Goal: Complete application form

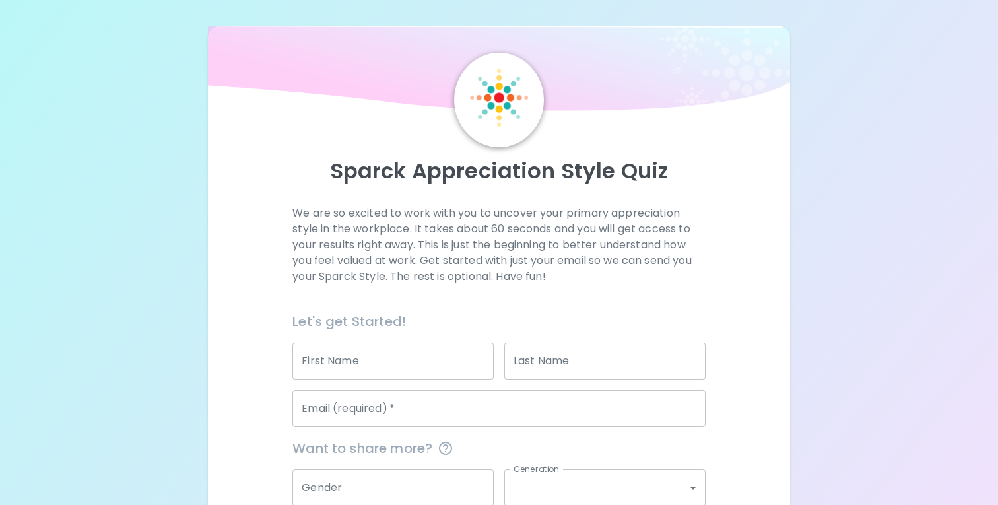
scroll to position [124, 0]
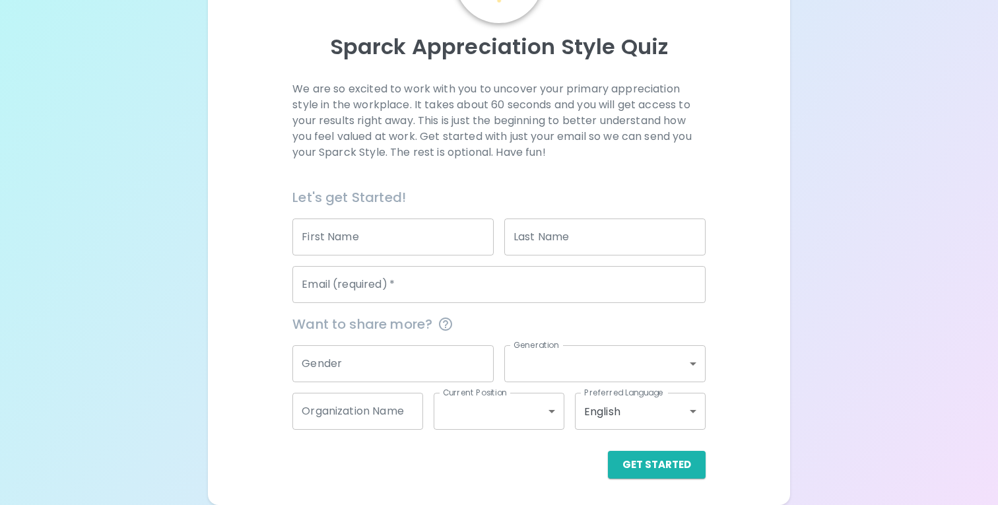
click at [348, 245] on input "First Name" at bounding box center [392, 236] width 201 height 37
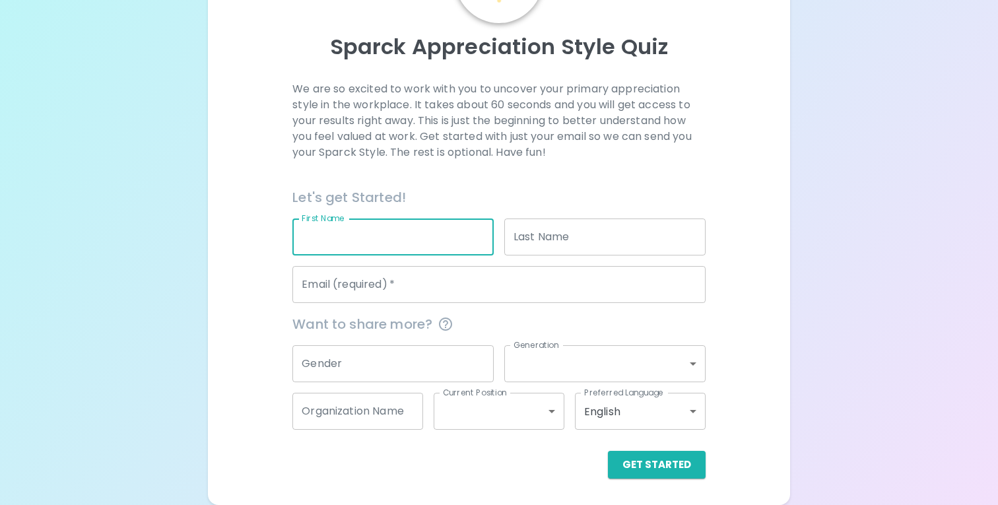
type input "[PERSON_NAME]"
type input "Likely"
type input "[EMAIL_ADDRESS][DOMAIN_NAME]"
type input "[GEOGRAPHIC_DATA]"
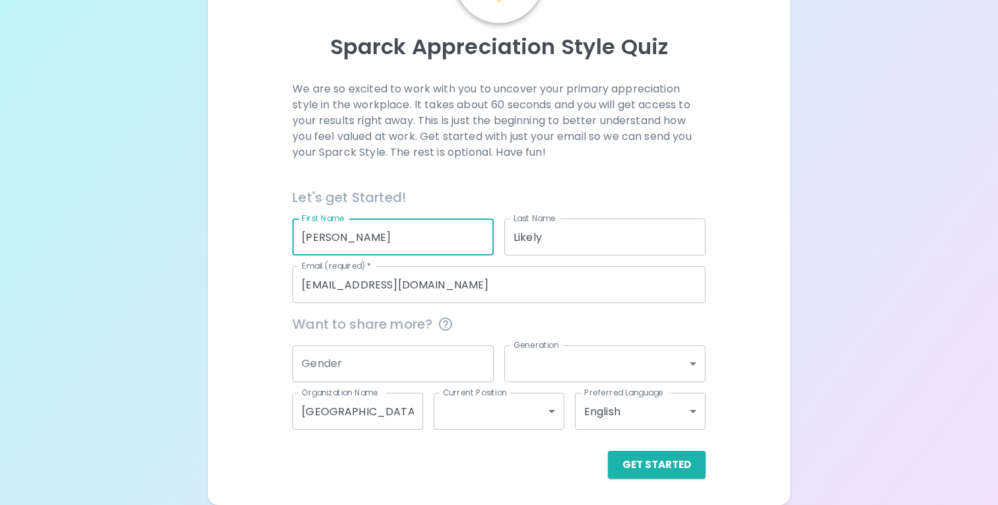
scroll to position [123, 0]
click at [401, 343] on div "Gender Gender" at bounding box center [388, 359] width 212 height 48
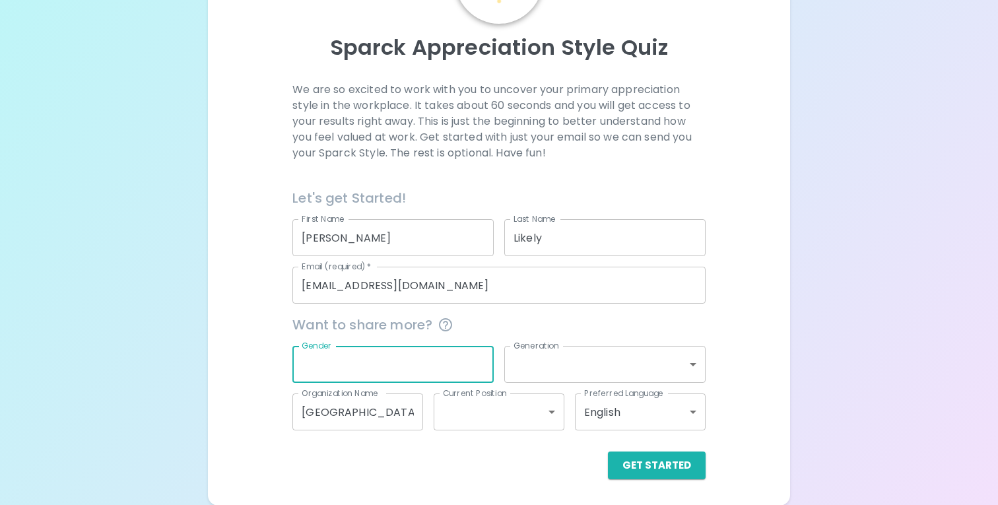
click at [394, 353] on input "Gender" at bounding box center [392, 364] width 201 height 37
type input "[DEMOGRAPHIC_DATA]"
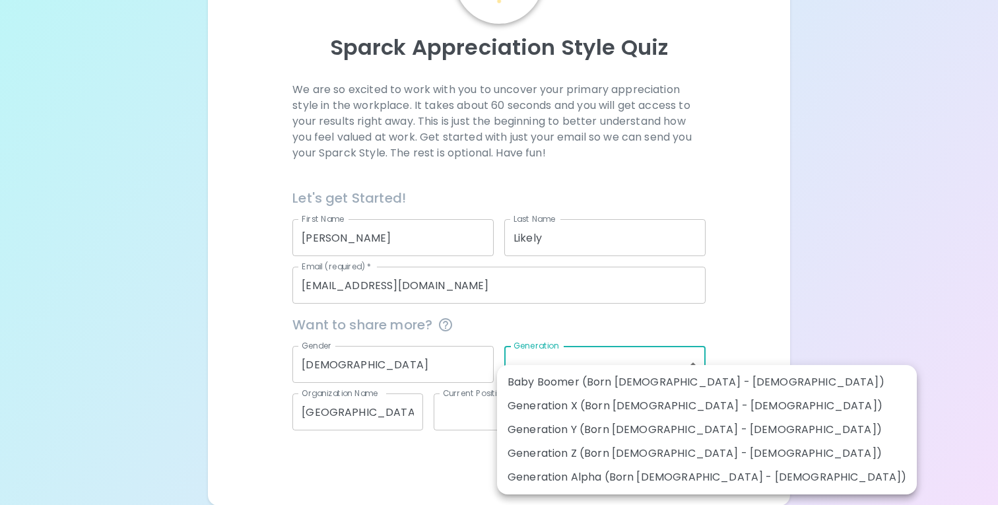
click at [540, 372] on body "Sparck Appreciation Style Quiz We are so excited to work with you to uncover yo…" at bounding box center [499, 191] width 998 height 629
click at [546, 428] on li "Generation Y (Born [DEMOGRAPHIC_DATA] - [DEMOGRAPHIC_DATA])" at bounding box center [707, 430] width 420 height 24
type input "generation_y"
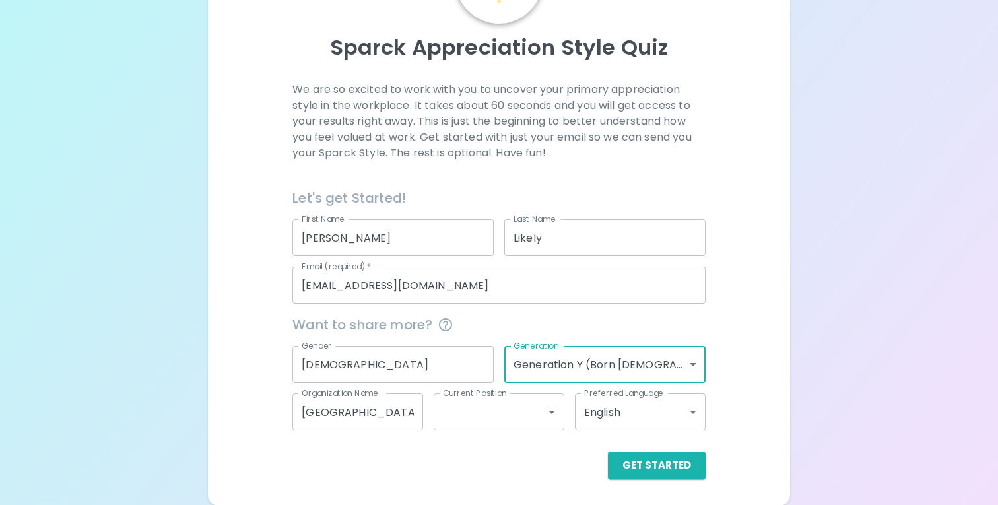
click at [551, 427] on body "Sparck Appreciation Style Quiz We are so excited to work with you to uncover yo…" at bounding box center [499, 191] width 998 height 629
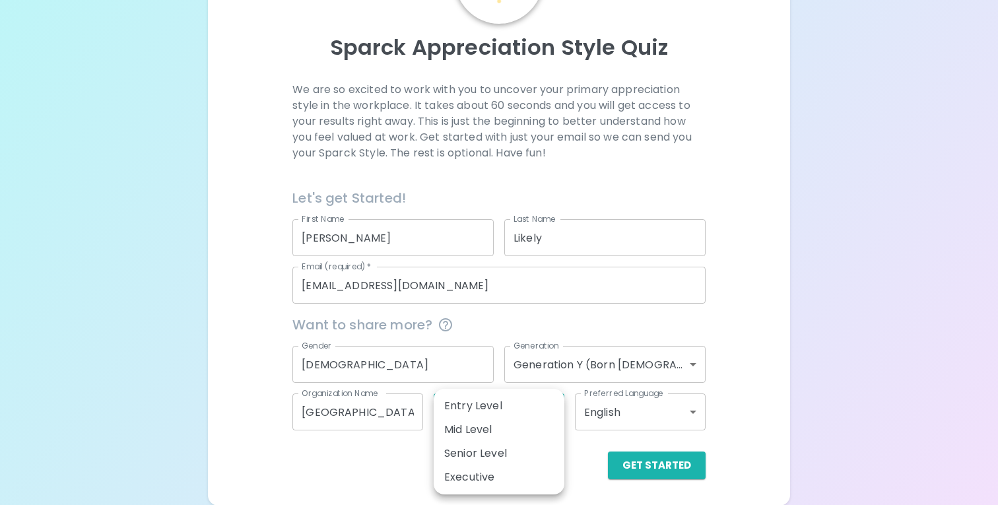
click at [551, 427] on li "Mid Level" at bounding box center [499, 430] width 131 height 24
type input "mid_level"
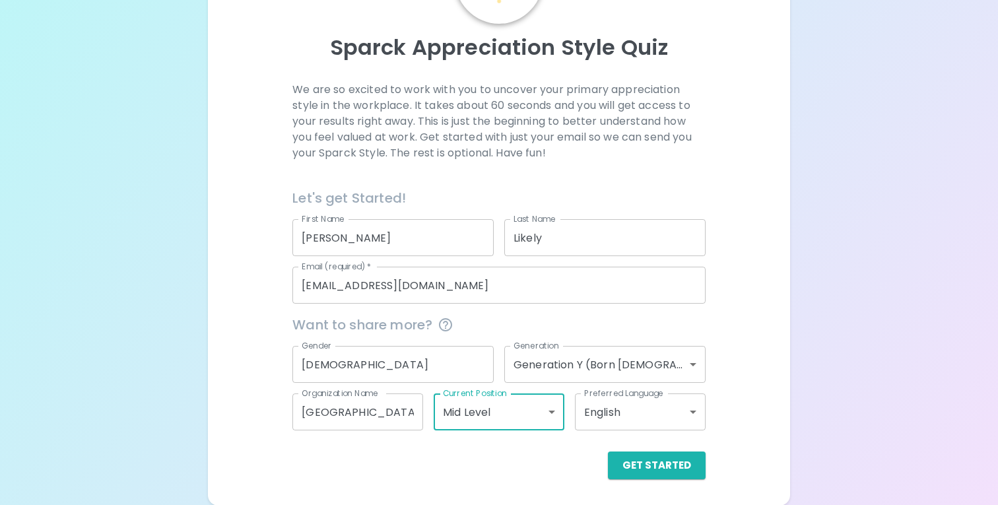
click at [684, 480] on div "Sparck Appreciation Style Quiz We are so excited to work with you to uncover yo…" at bounding box center [499, 204] width 582 height 603
click at [682, 473] on button "Get Started" at bounding box center [657, 465] width 98 height 28
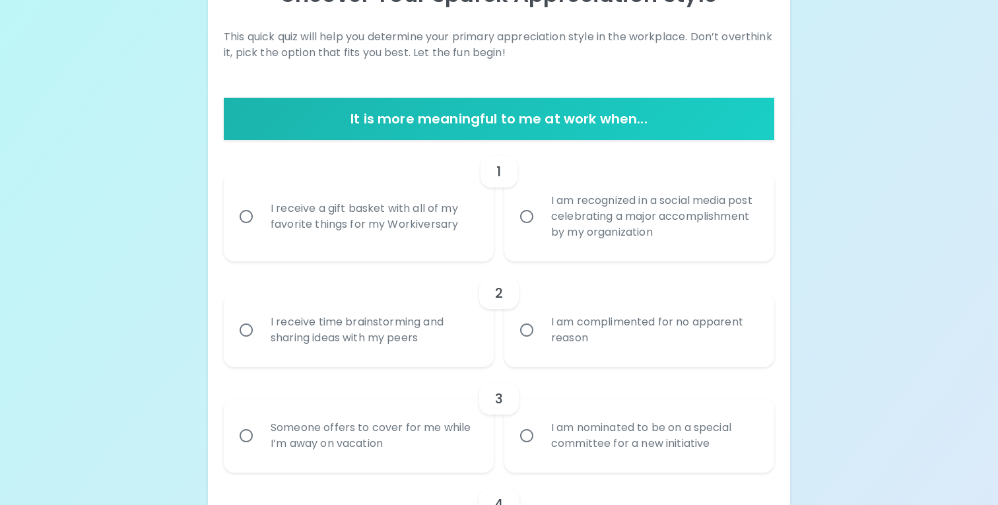
scroll to position [178, 0]
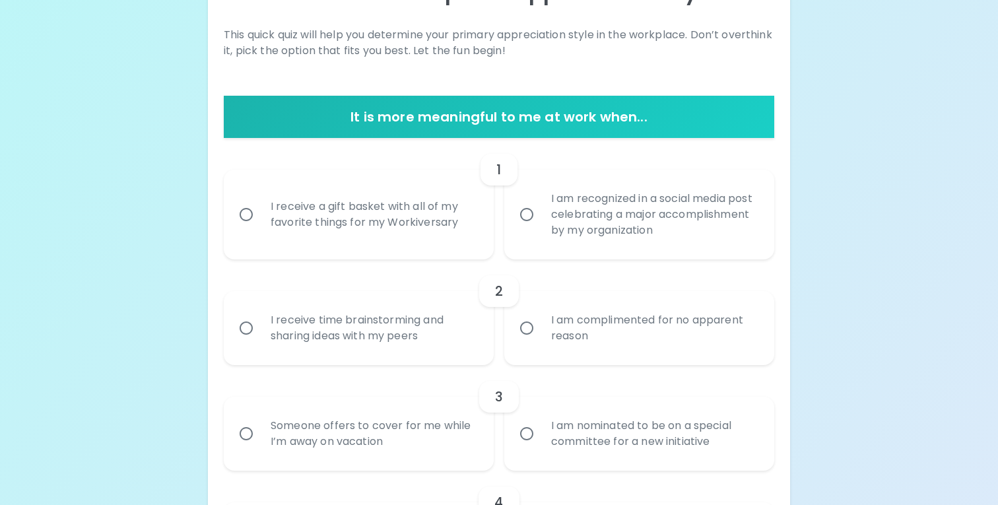
click at [317, 244] on div "I receive a gift basket with all of my favorite things for my Workiversary" at bounding box center [373, 214] width 226 height 63
click at [260, 228] on input "I receive a gift basket with all of my favorite things for my Workiversary" at bounding box center [246, 215] width 28 height 28
radio input "true"
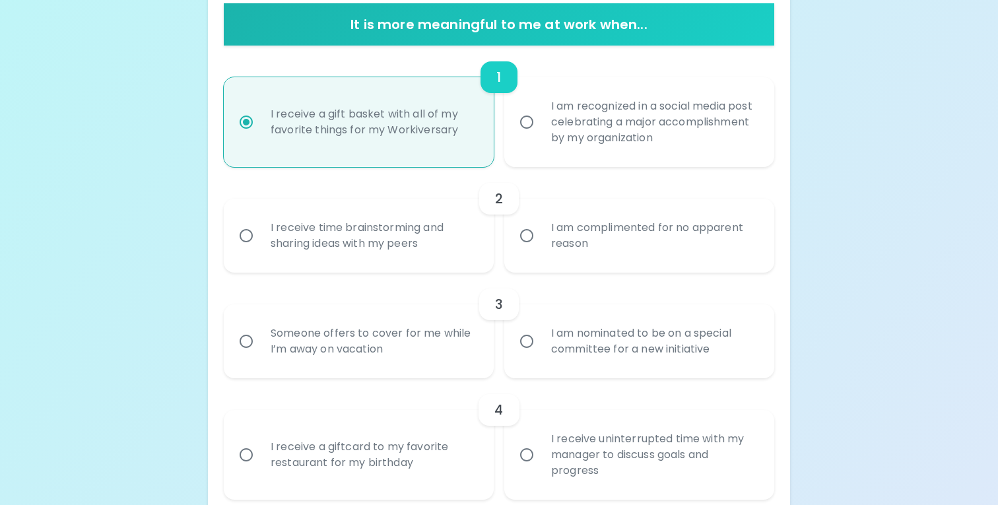
scroll to position [284, 0]
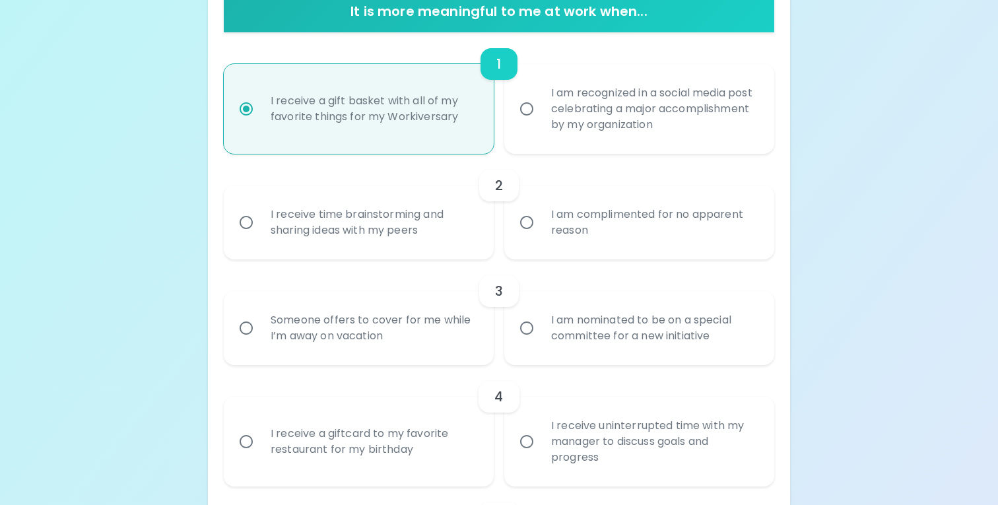
click at [354, 234] on div "I receive time brainstorming and sharing ideas with my peers" at bounding box center [373, 222] width 226 height 63
click at [260, 234] on input "I receive time brainstorming and sharing ideas with my peers" at bounding box center [246, 223] width 28 height 28
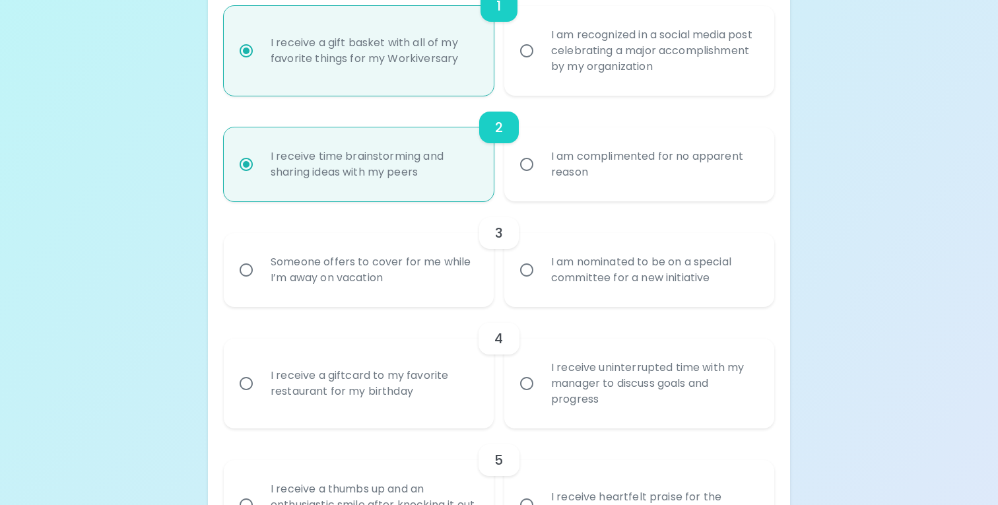
scroll to position [389, 0]
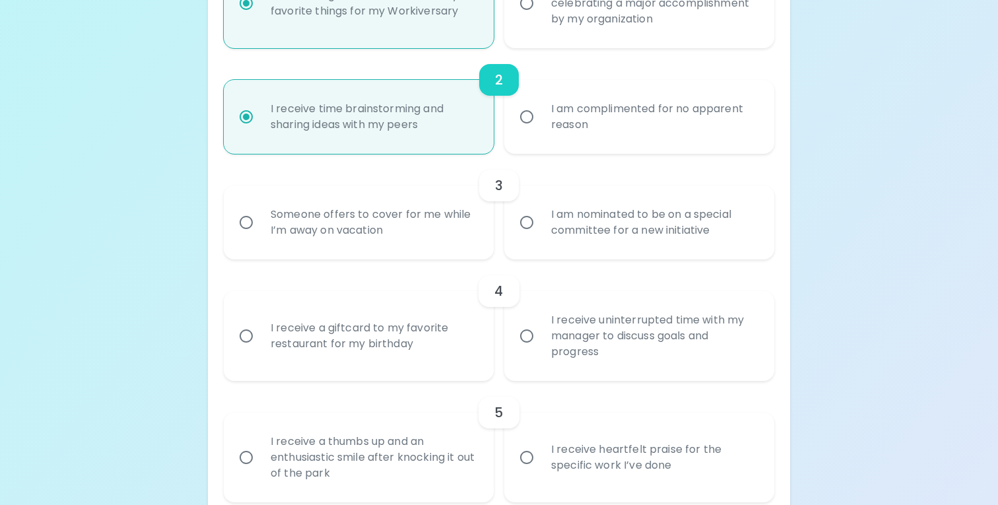
radio input "true"
click at [523, 123] on input "I am complimented for no apparent reason" at bounding box center [527, 117] width 28 height 28
radio input "true"
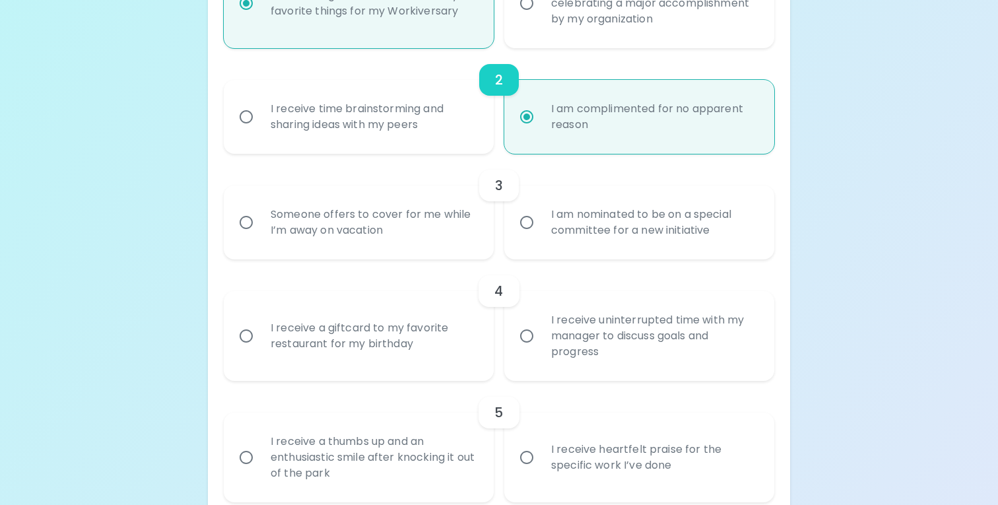
radio input "true"
click at [531, 232] on input "I am nominated to be on a special committee for a new initiative" at bounding box center [527, 223] width 28 height 28
radio input "false"
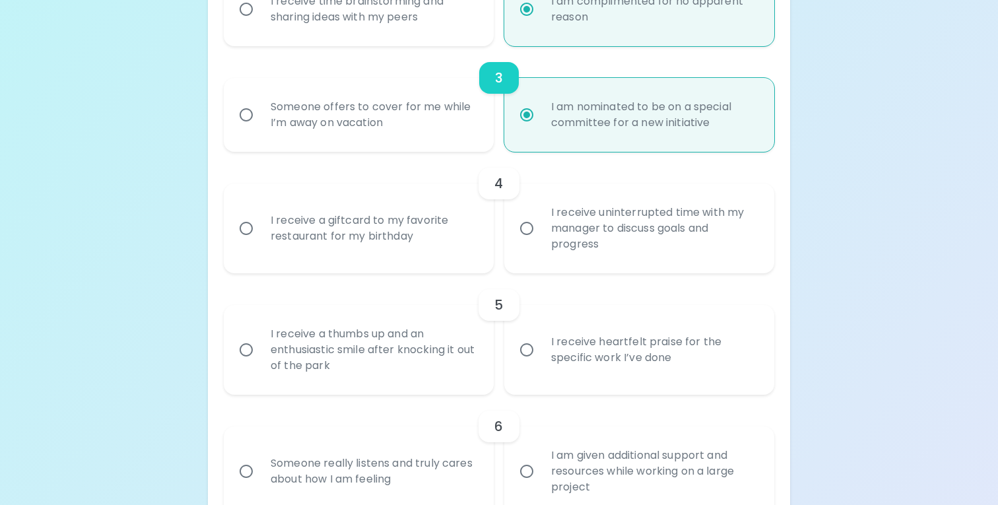
scroll to position [498, 0]
radio input "true"
click at [372, 244] on div "I receive a giftcard to my favorite restaurant for my birthday" at bounding box center [373, 227] width 226 height 63
click at [260, 242] on input "I receive a giftcard to my favorite restaurant for my birthday" at bounding box center [246, 228] width 28 height 28
radio input "false"
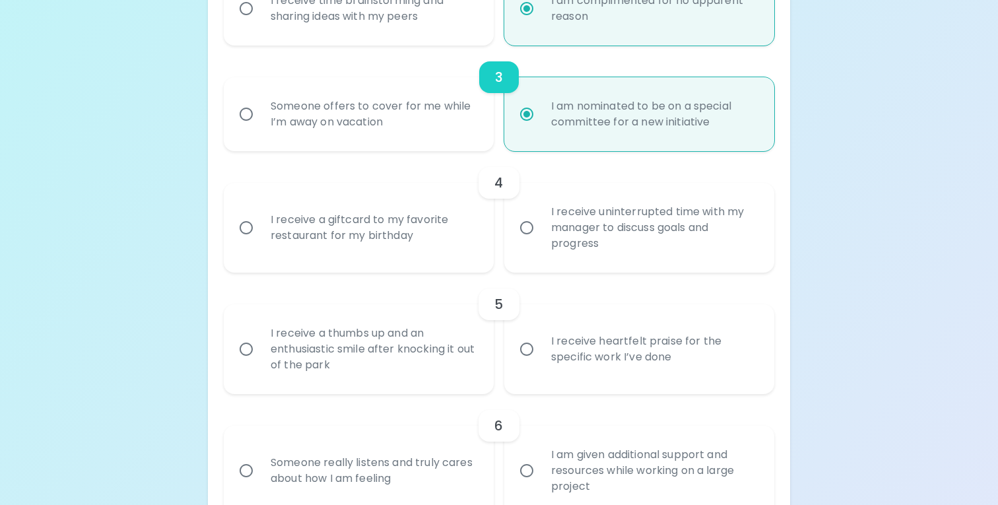
radio input "false"
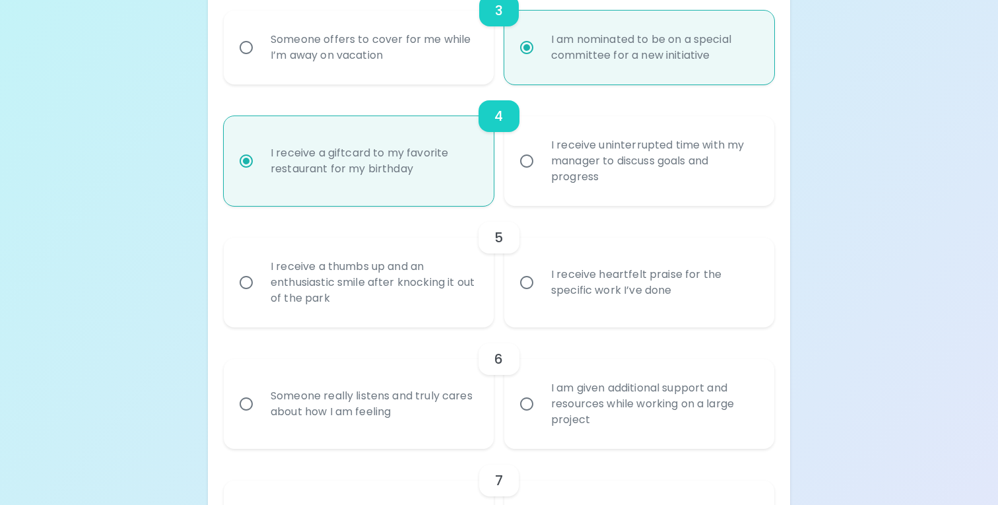
scroll to position [603, 0]
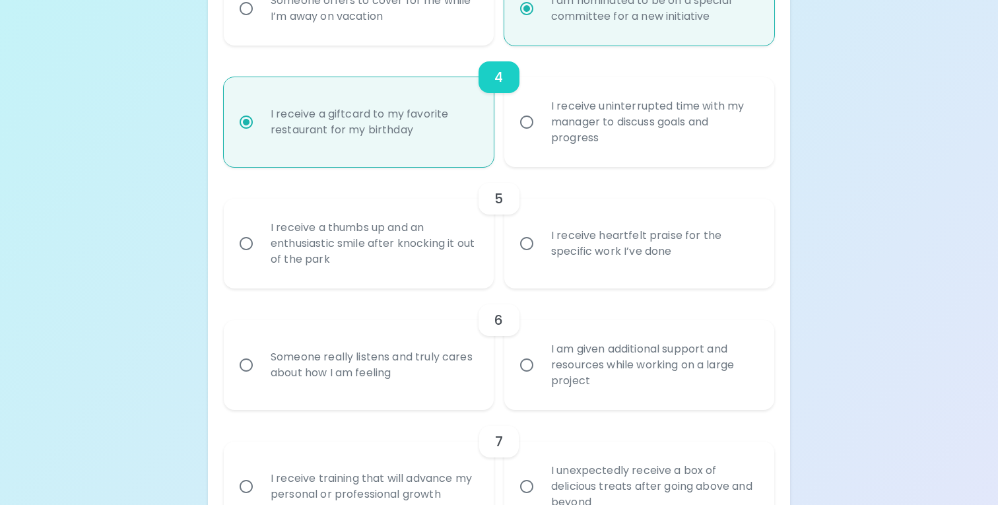
radio input "true"
click at [568, 135] on div "I receive uninterrupted time with my manager to discuss goals and progress" at bounding box center [653, 121] width 226 height 79
click at [540, 135] on input "I receive uninterrupted time with my manager to discuss goals and progress" at bounding box center [527, 122] width 28 height 28
radio input "false"
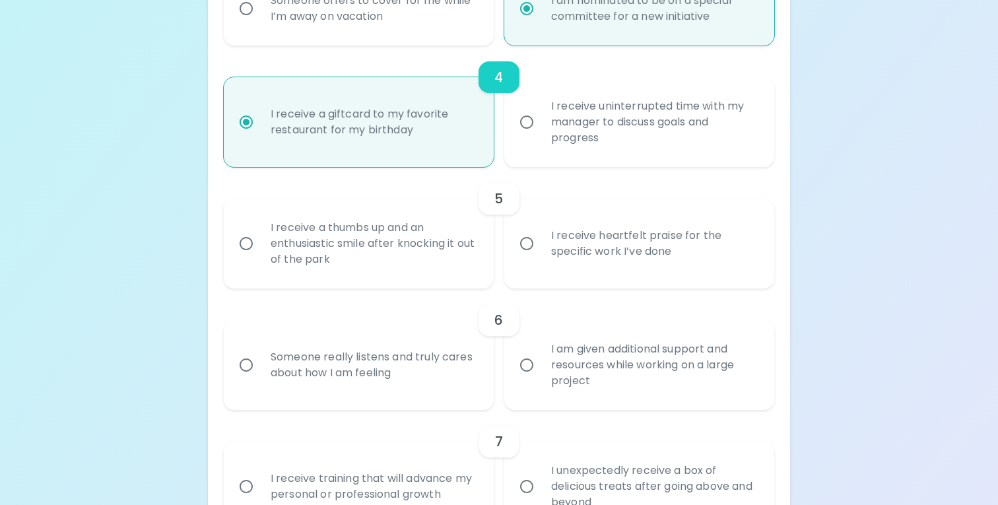
radio input "true"
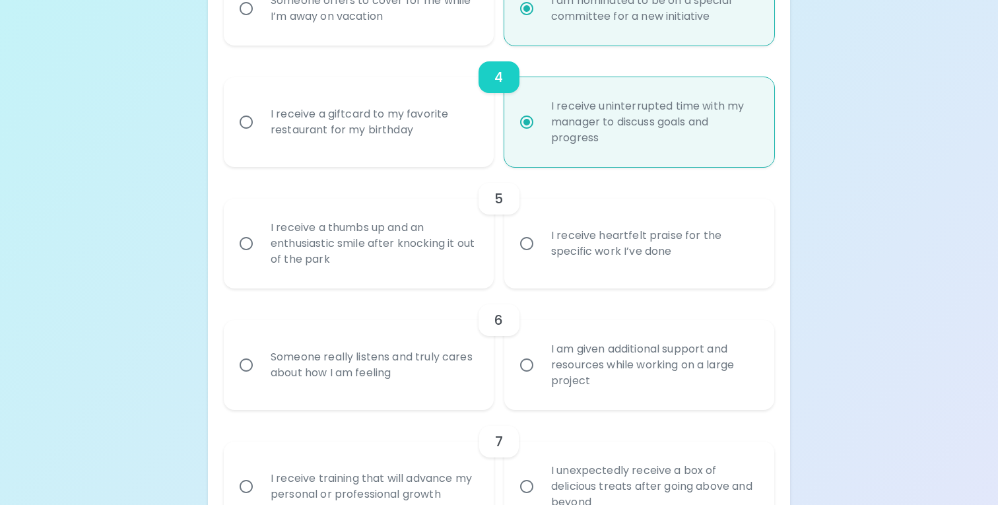
radio input "true"
click at [542, 240] on div "I receive heartfelt praise for the specific work I’ve done" at bounding box center [653, 243] width 226 height 63
click at [540, 240] on input "I receive heartfelt praise for the specific work I’ve done" at bounding box center [527, 244] width 28 height 28
radio input "false"
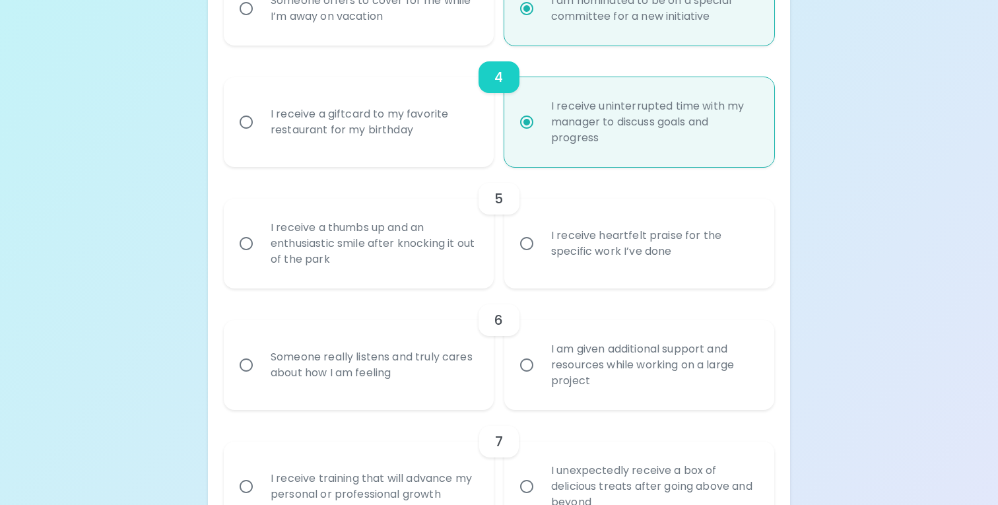
radio input "false"
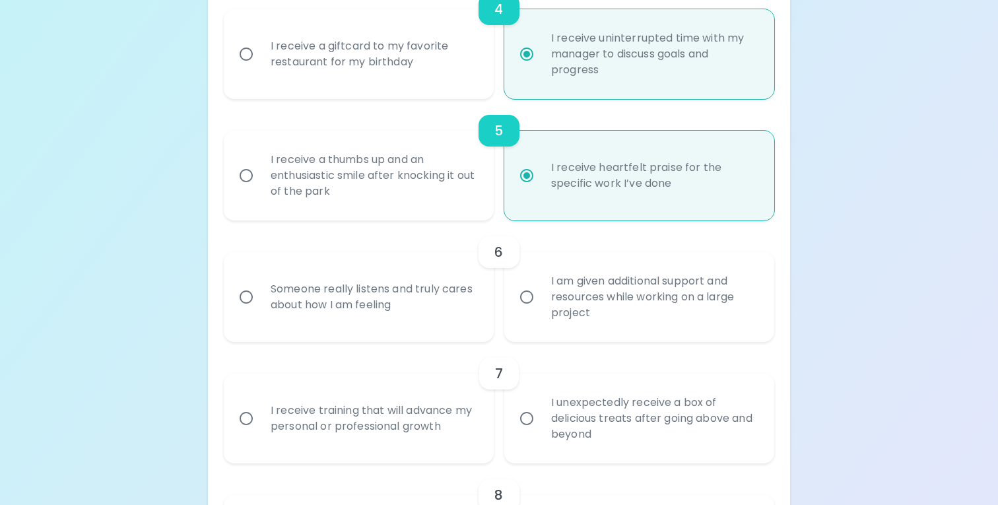
scroll to position [709, 0]
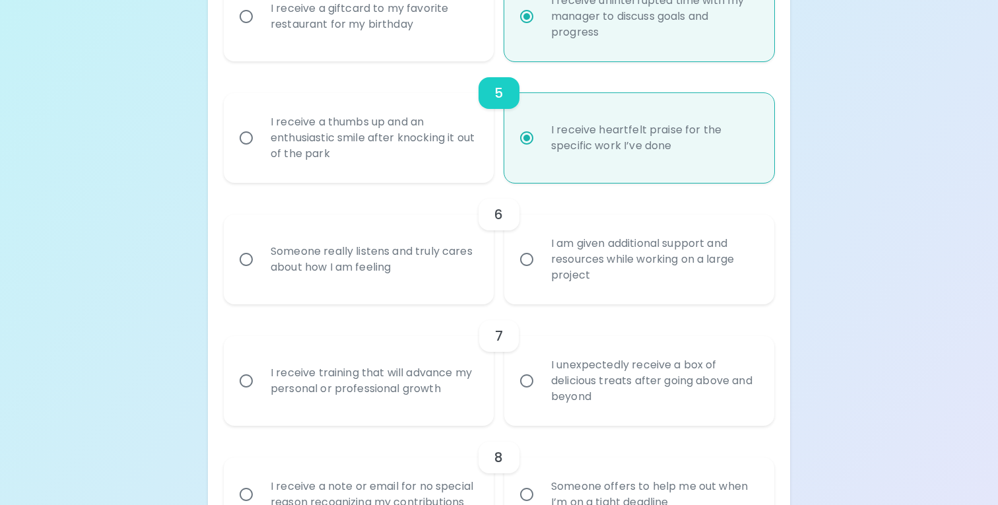
radio input "true"
click at [347, 244] on div "Someone really listens and truly cares about how I am feeling" at bounding box center [373, 259] width 226 height 63
click at [260, 245] on input "Someone really listens and truly cares about how I am feeling" at bounding box center [246, 259] width 28 height 28
radio input "false"
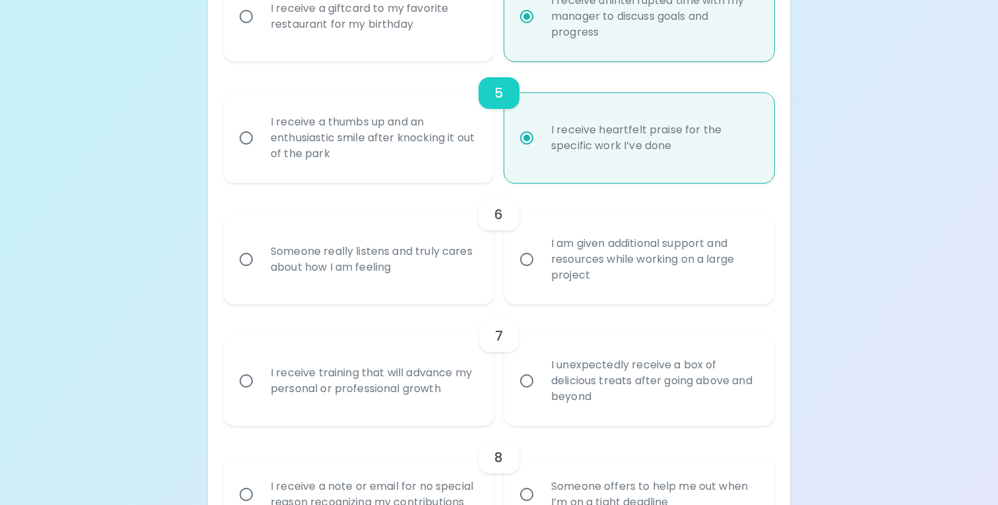
radio input "false"
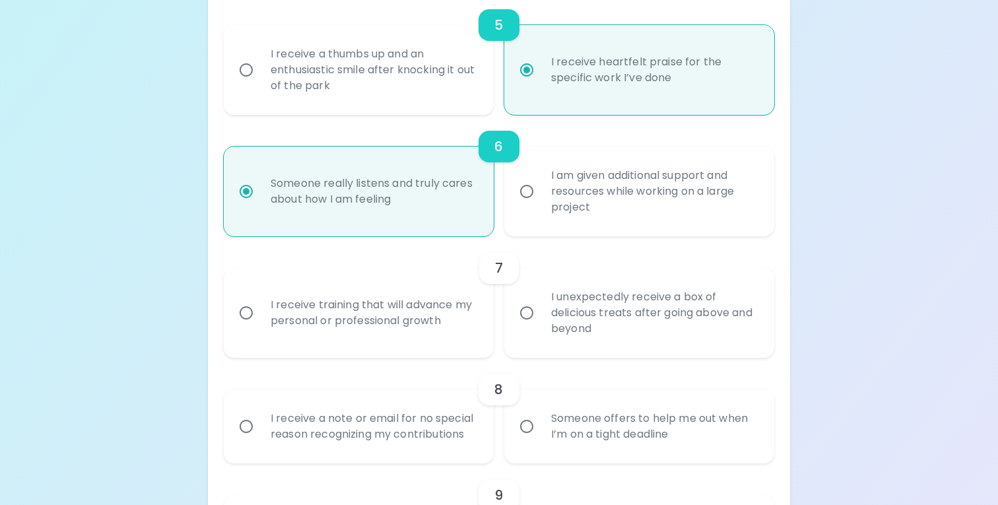
scroll to position [814, 0]
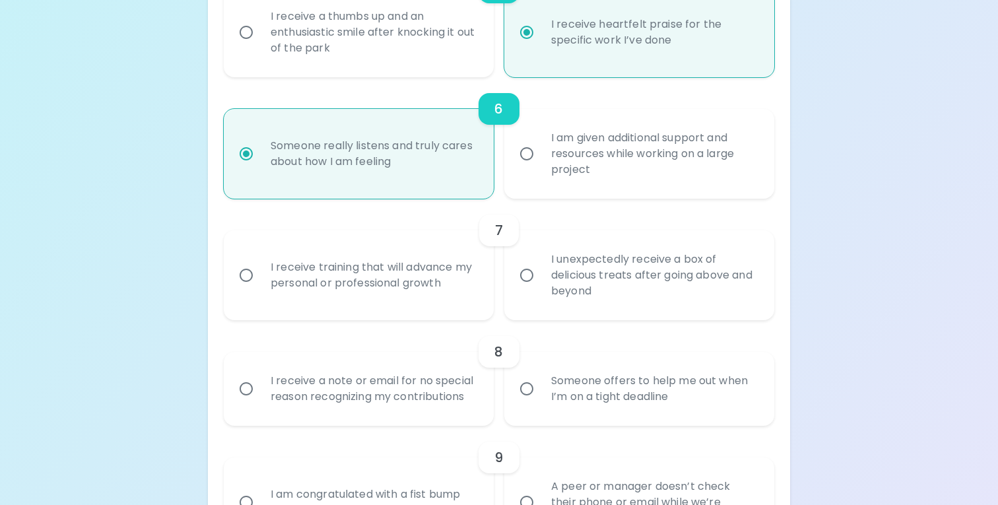
radio input "true"
click at [616, 156] on div "I am given additional support and resources while working on a large project" at bounding box center [653, 153] width 226 height 79
click at [540, 156] on input "I am given additional support and resources while working on a large project" at bounding box center [527, 154] width 28 height 28
radio input "false"
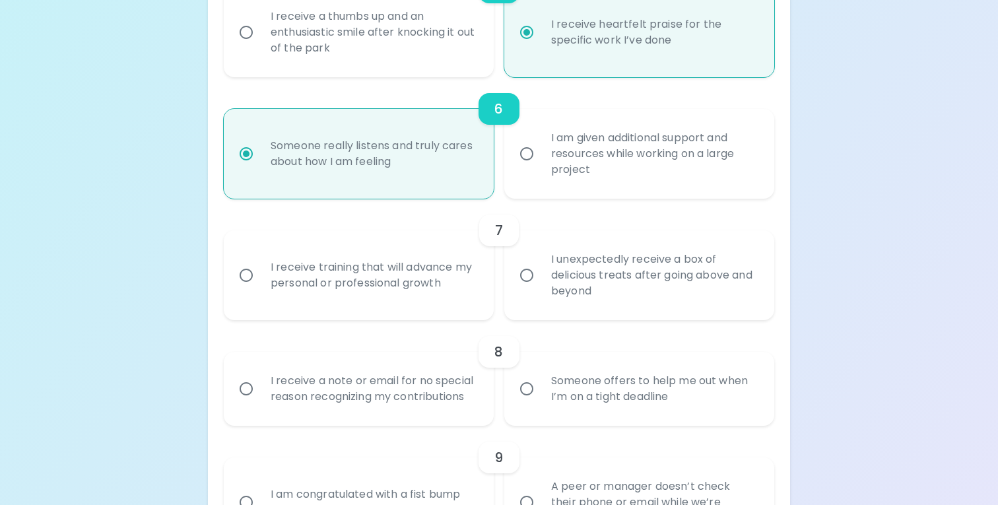
radio input "false"
radio input "true"
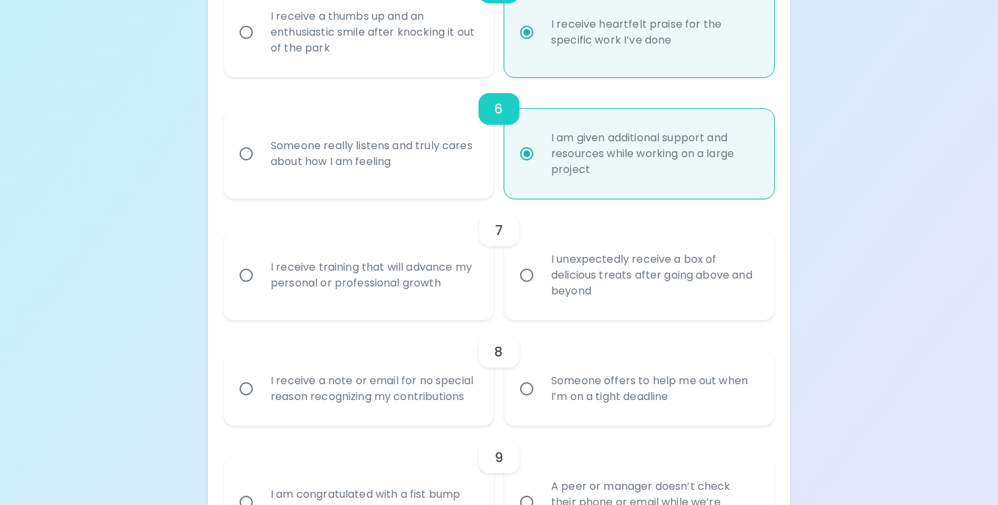
radio input "true"
click at [427, 262] on div "I receive training that will advance my personal or professional growth" at bounding box center [373, 275] width 226 height 63
click at [260, 262] on input "I receive training that will advance my personal or professional growth" at bounding box center [246, 275] width 28 height 28
radio input "false"
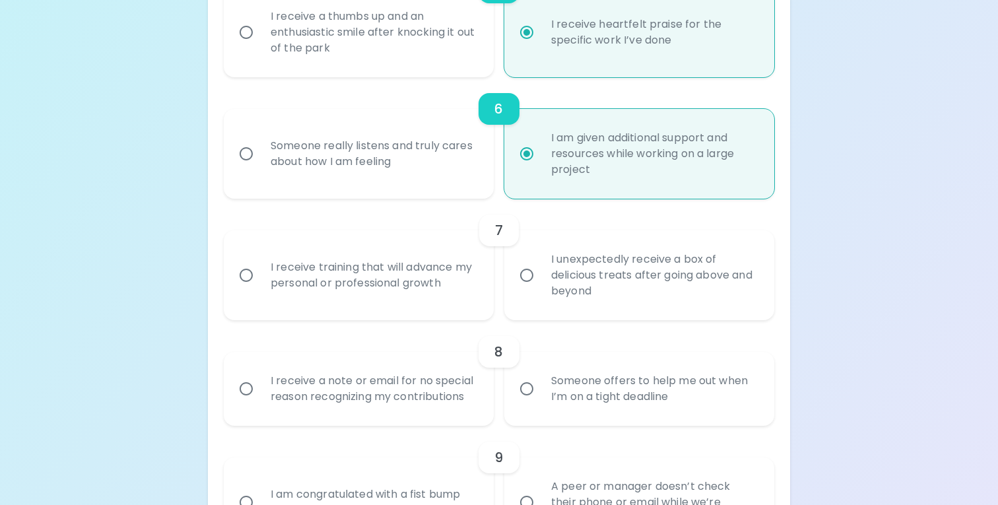
radio input "false"
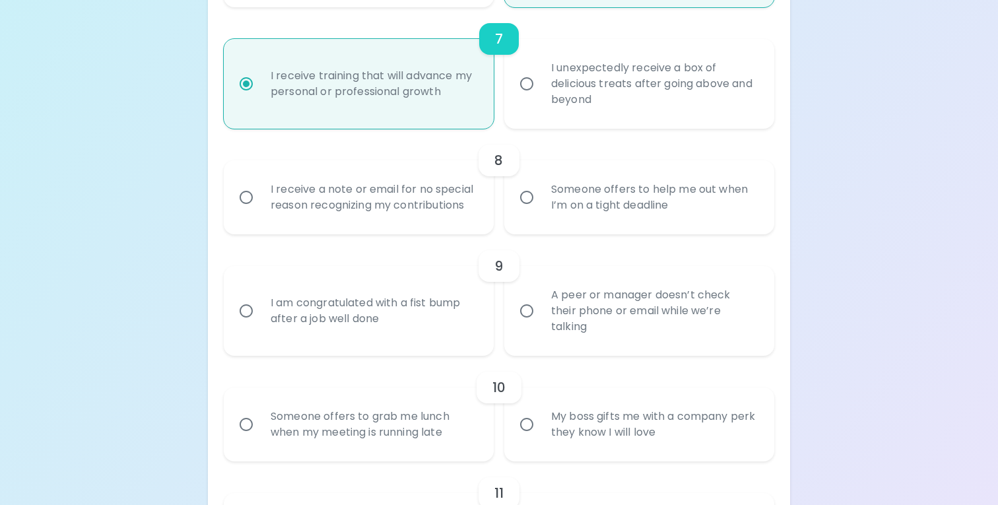
scroll to position [1012, 0]
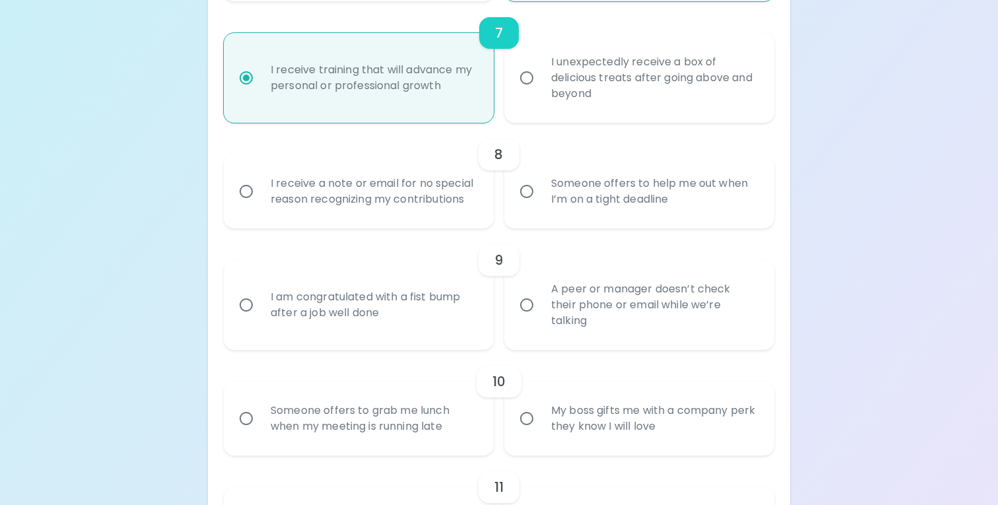
radio input "true"
click at [523, 191] on input "Someone offers to help me out when I’m on a tight deadline" at bounding box center [527, 192] width 28 height 28
radio input "false"
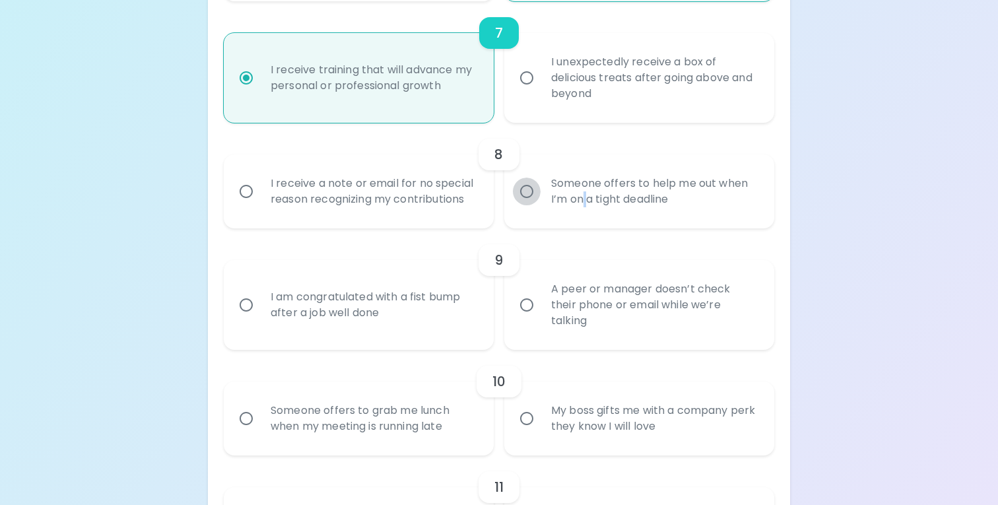
radio input "false"
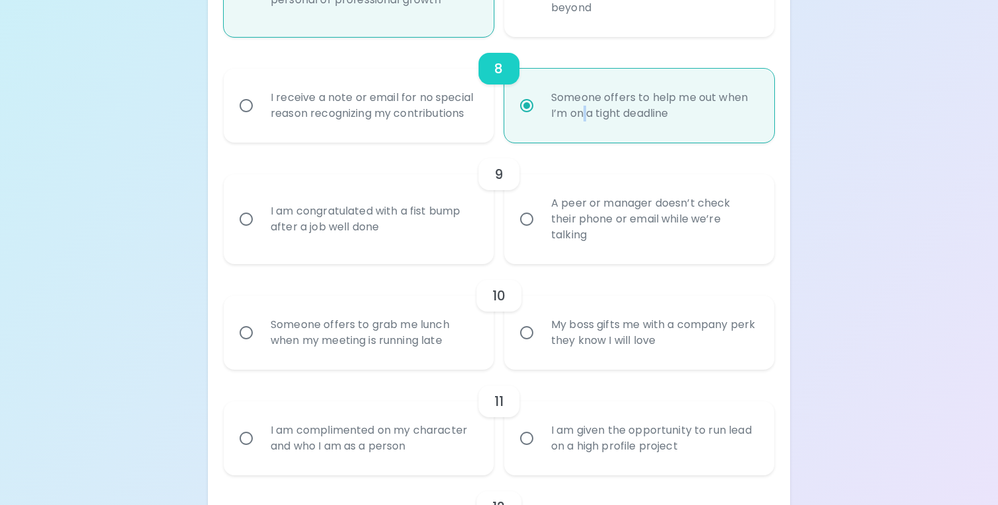
scroll to position [1117, 0]
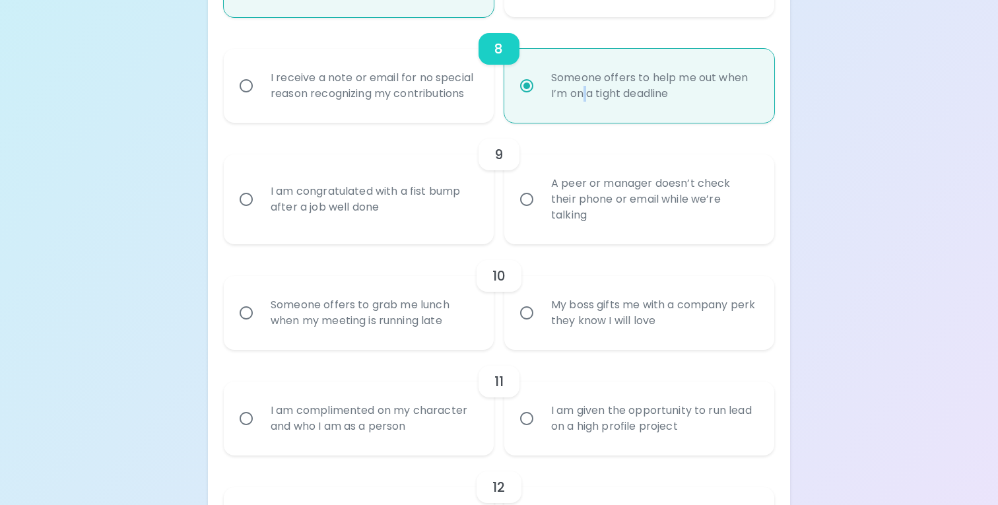
radio input "true"
click at [525, 201] on input "A peer or manager doesn’t check their phone or email while we’re talking" at bounding box center [527, 199] width 28 height 28
radio input "false"
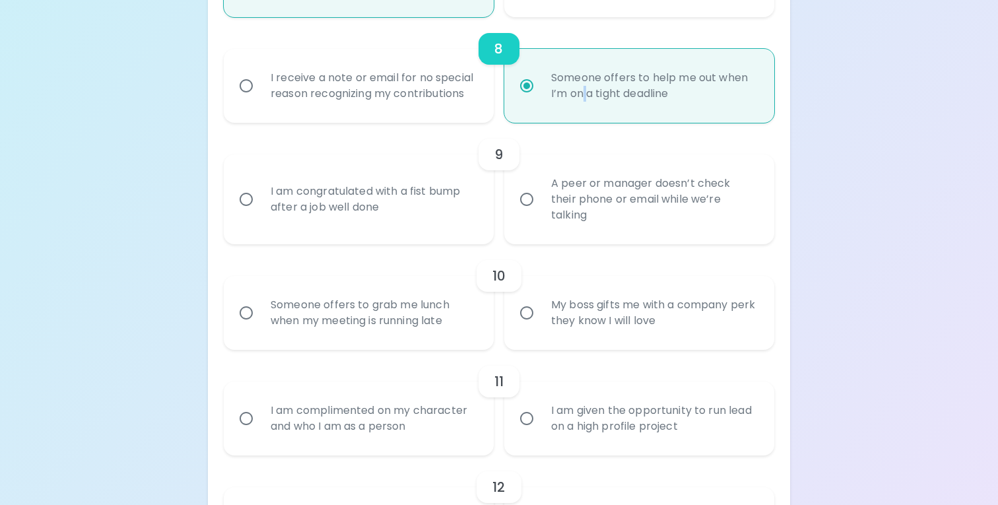
radio input "false"
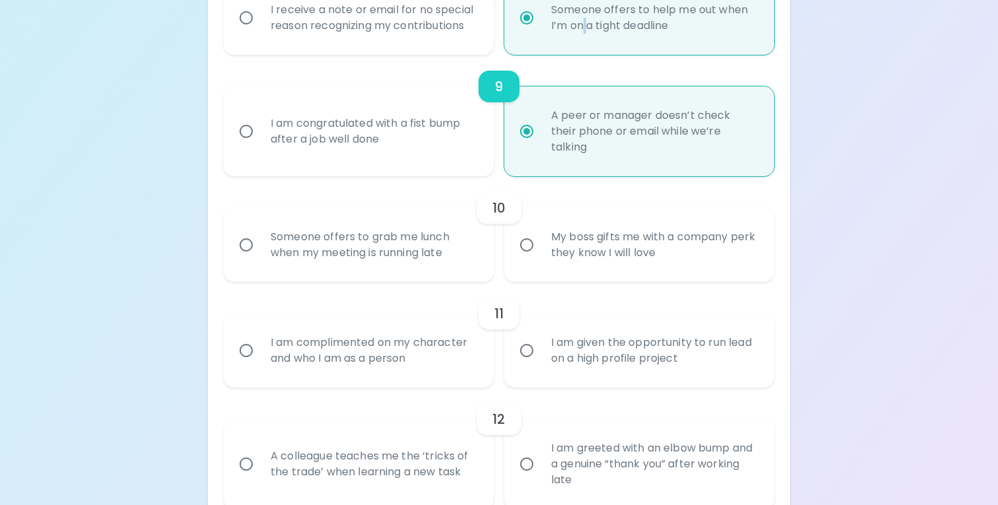
scroll to position [1223, 0]
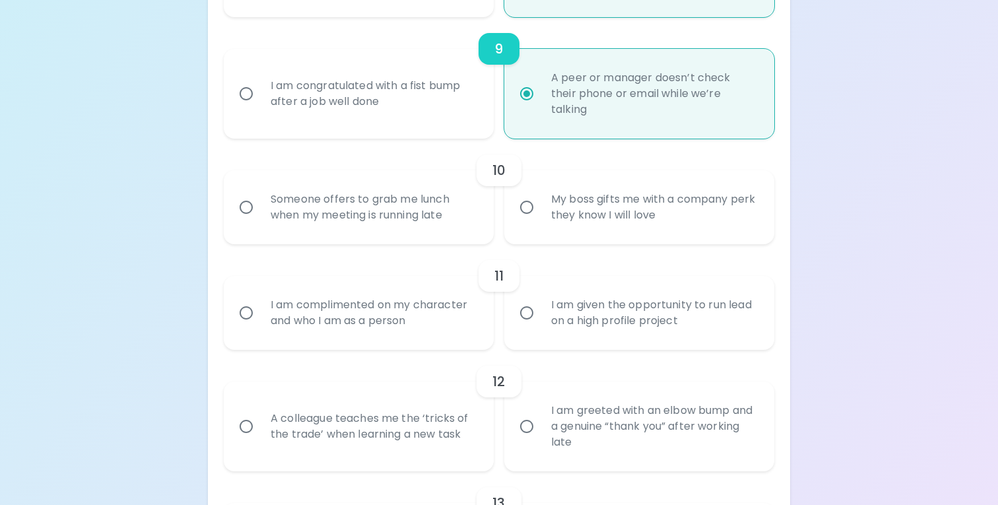
radio input "true"
click at [525, 201] on input "My boss gifts me with a company perk they know I will love" at bounding box center [527, 207] width 28 height 28
radio input "false"
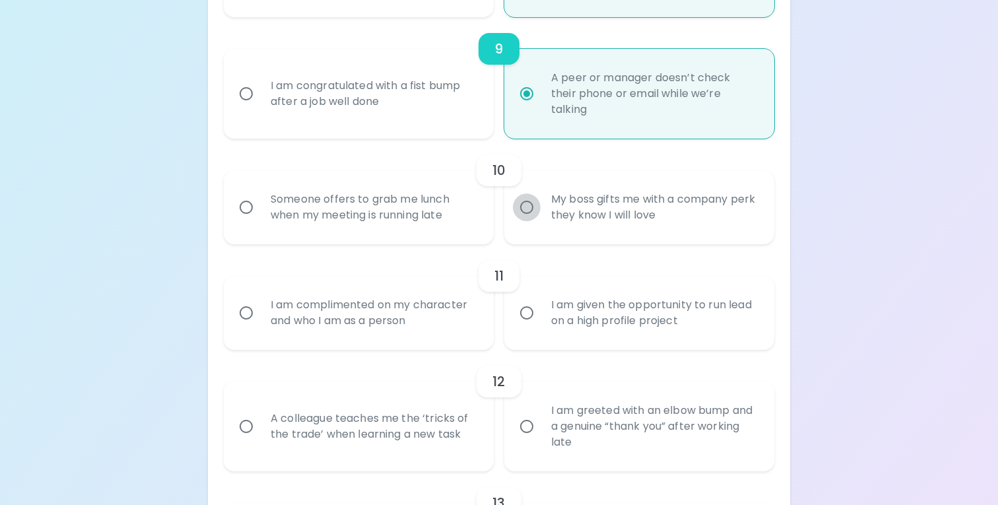
radio input "false"
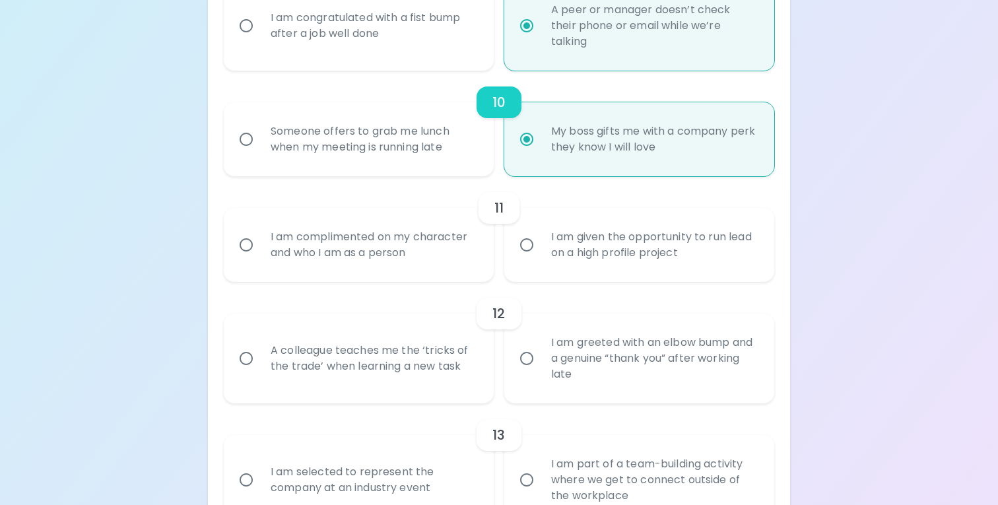
scroll to position [1328, 0]
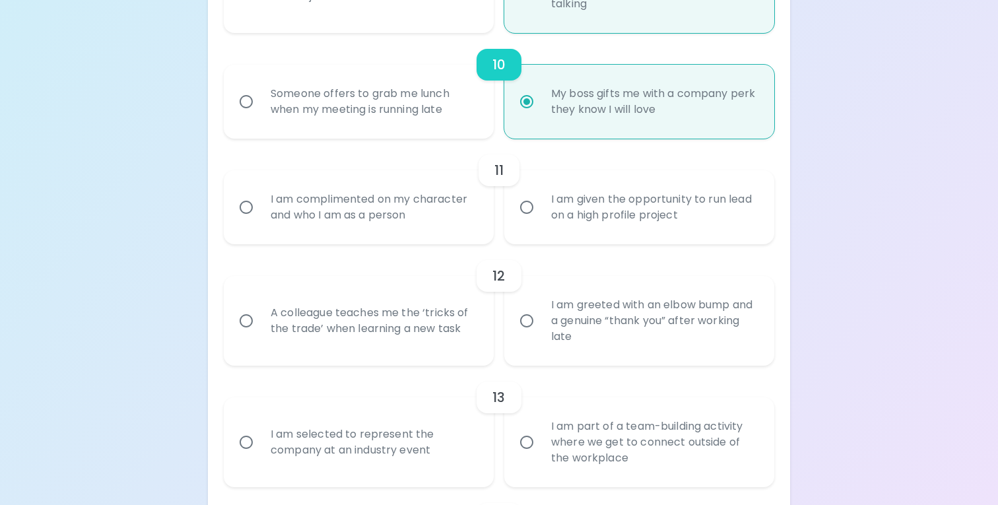
radio input "true"
click at [425, 205] on div "I am complimented on my character and who I am as a person" at bounding box center [373, 207] width 226 height 63
click at [260, 205] on input "I am complimented on my character and who I am as a person" at bounding box center [246, 207] width 28 height 28
radio input "false"
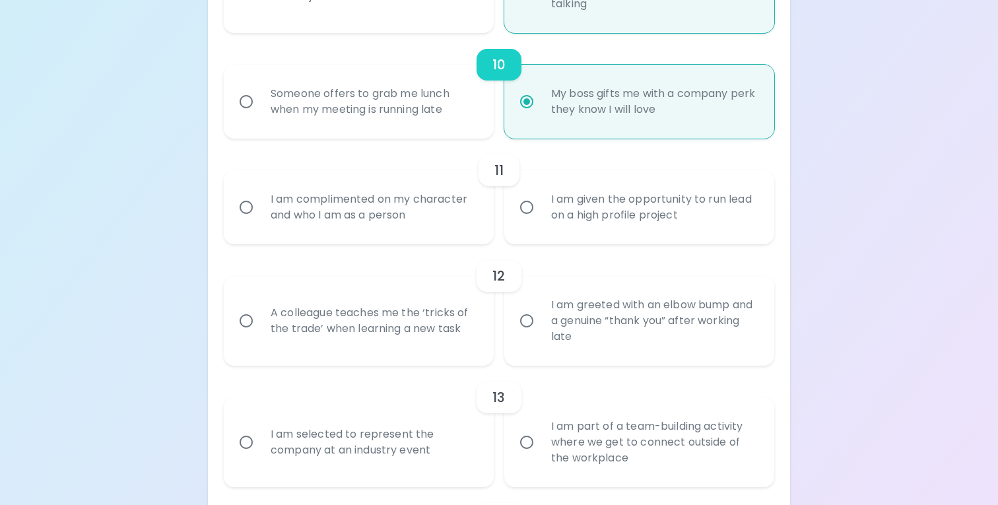
radio input "false"
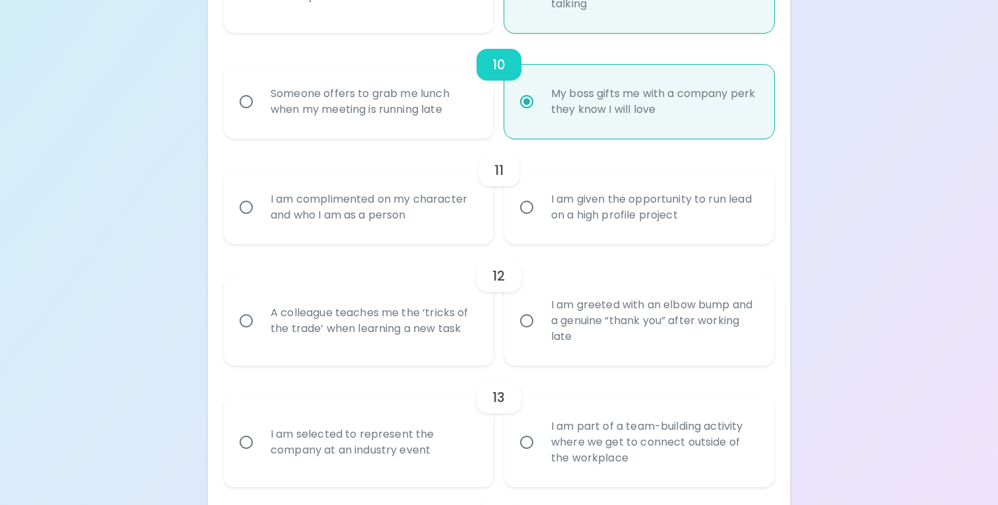
radio input "false"
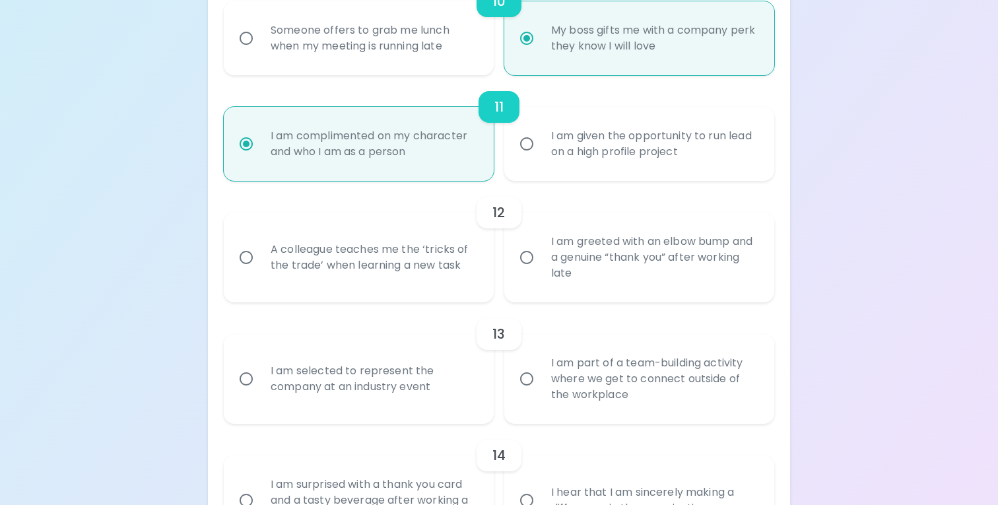
scroll to position [1434, 0]
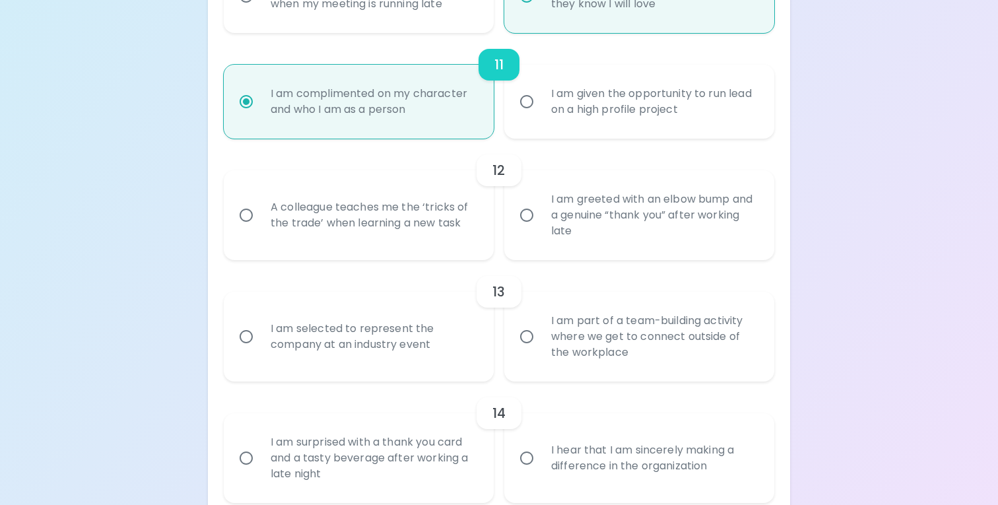
radio input "true"
click at [523, 218] on input "I am greeted with an elbow bump and a genuine “thank you” after working late" at bounding box center [527, 215] width 28 height 28
radio input "false"
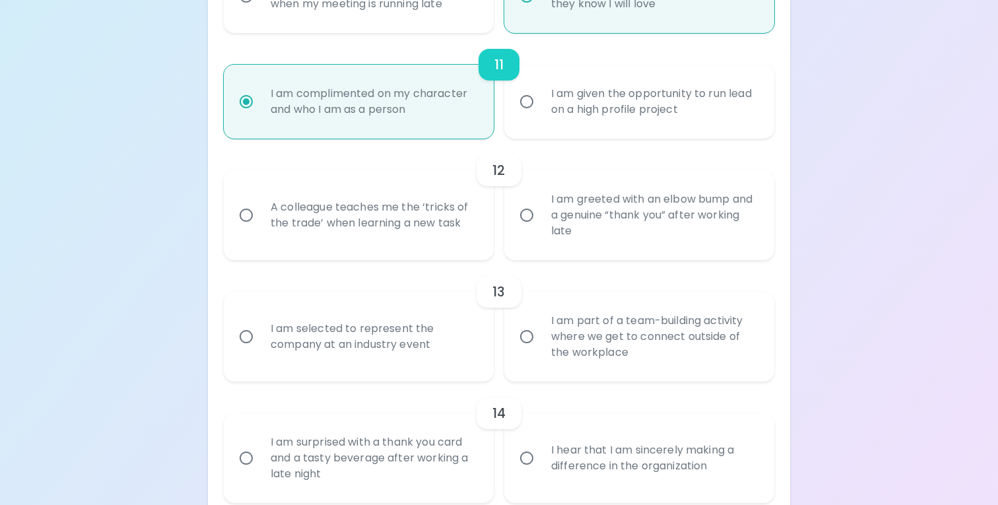
radio input "false"
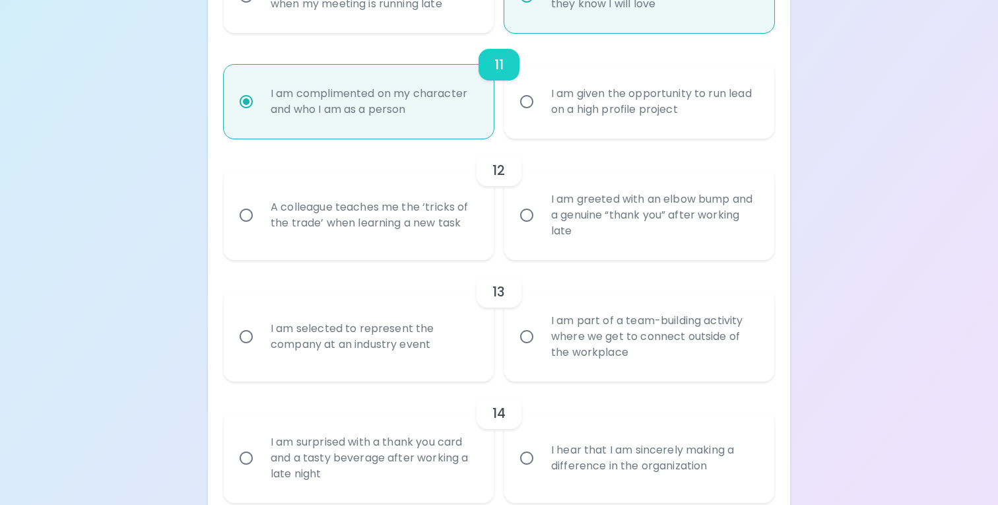
radio input "false"
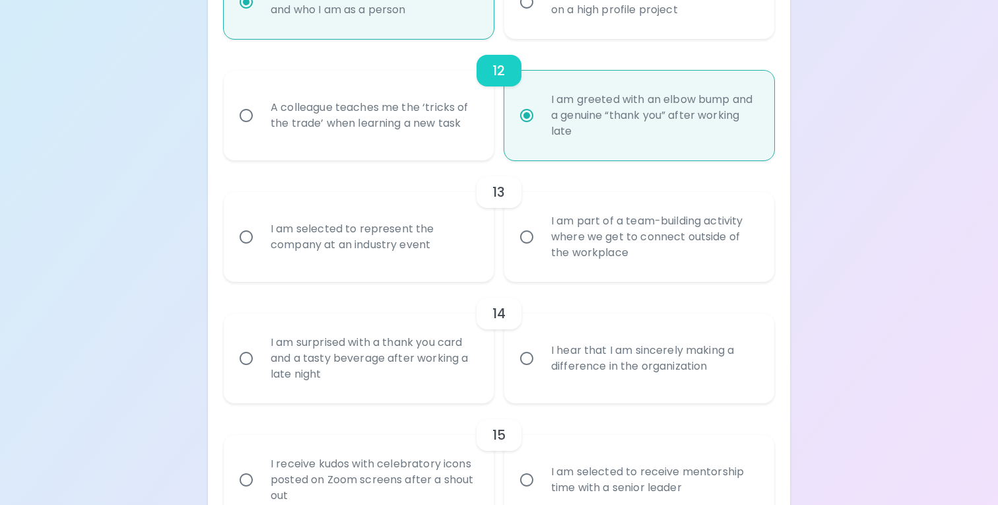
scroll to position [1540, 0]
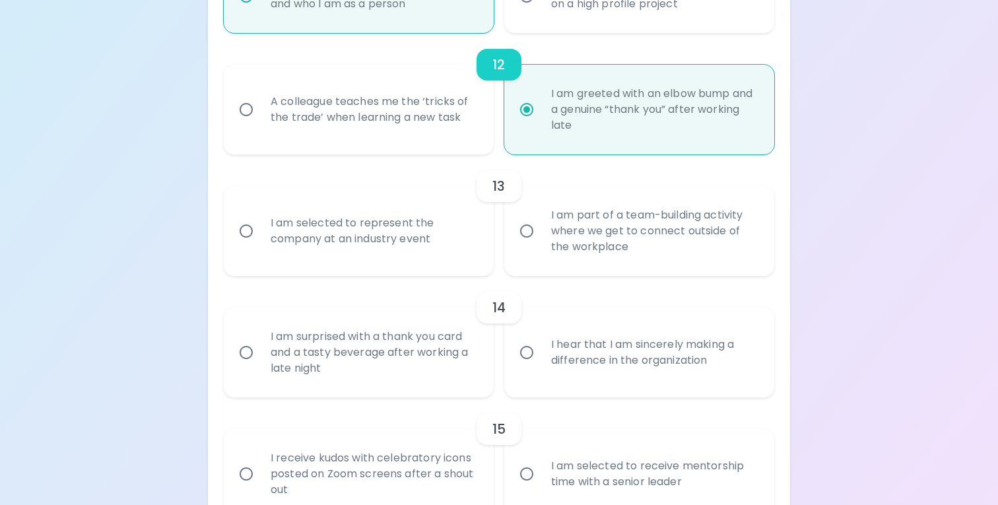
radio input "true"
click at [451, 131] on div "A colleague teaches me the ‘tricks of the trade’ when learning a new task" at bounding box center [373, 109] width 226 height 63
click at [260, 123] on input "A colleague teaches me the ‘tricks of the trade’ when learning a new task" at bounding box center [246, 110] width 28 height 28
radio input "false"
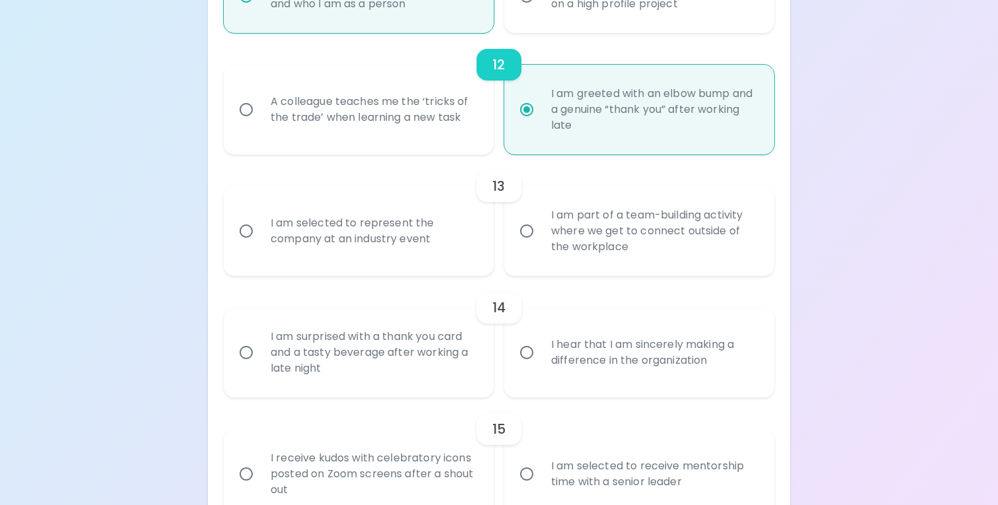
radio input "false"
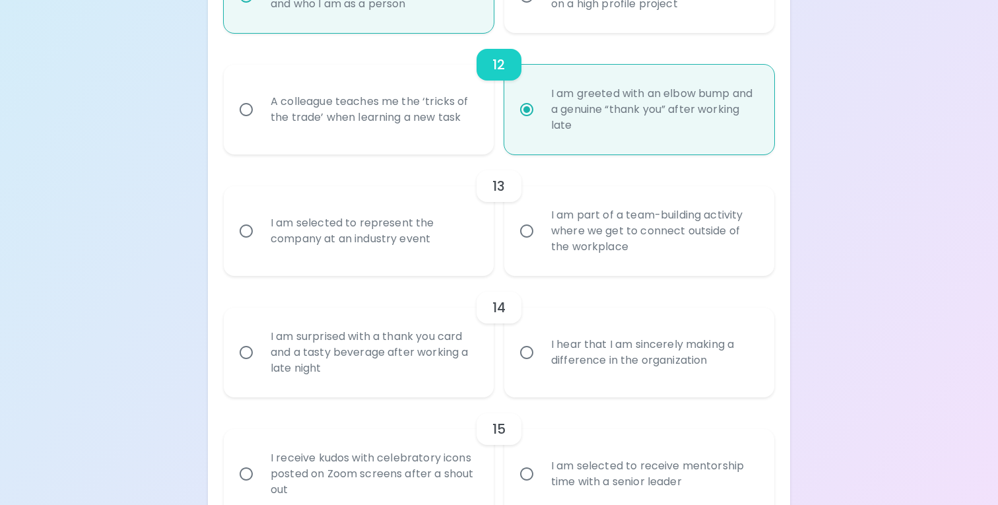
radio input "false"
radio input "true"
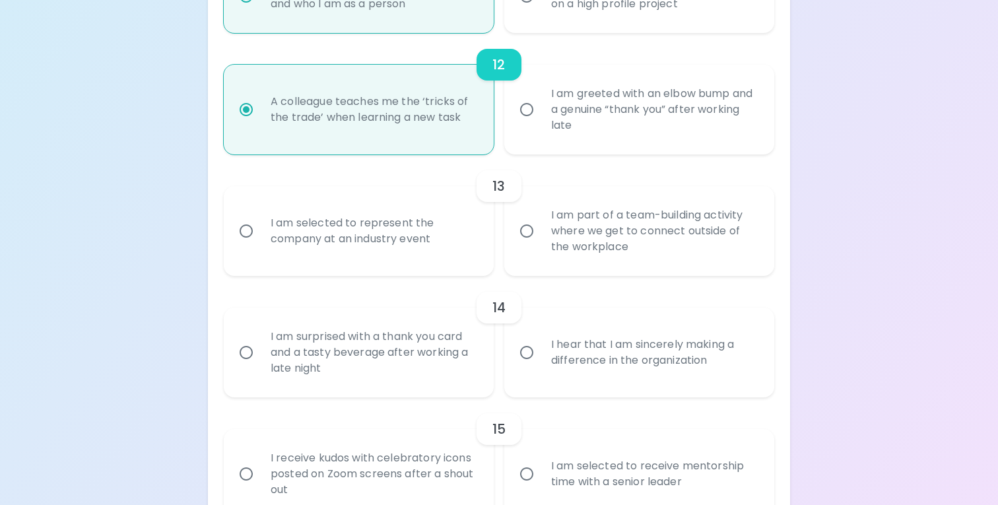
radio input "true"
click at [574, 213] on div "I am part of a team-building activity where we get to connect outside of the wo…" at bounding box center [653, 230] width 226 height 79
click at [540, 217] on input "I am part of a team-building activity where we get to connect outside of the wo…" at bounding box center [527, 231] width 28 height 28
radio input "false"
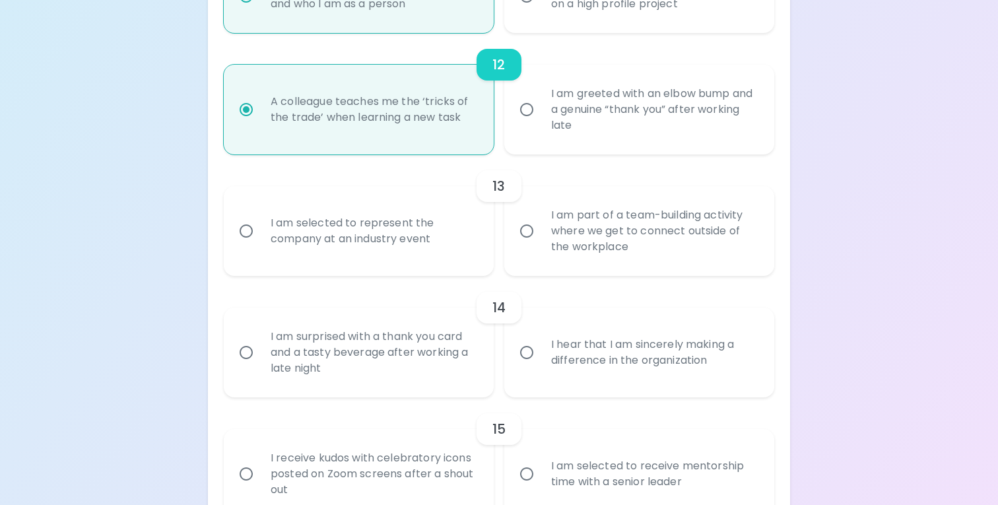
radio input "false"
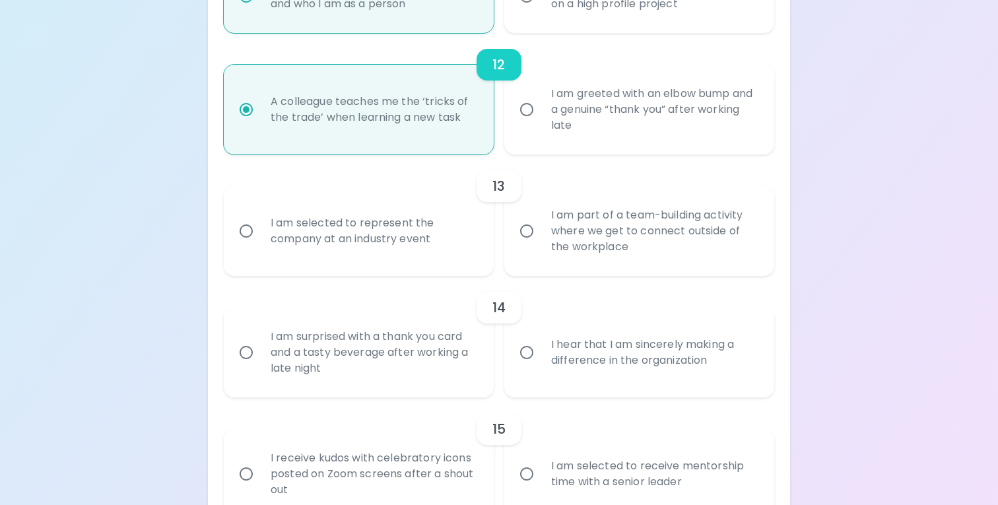
radio input "false"
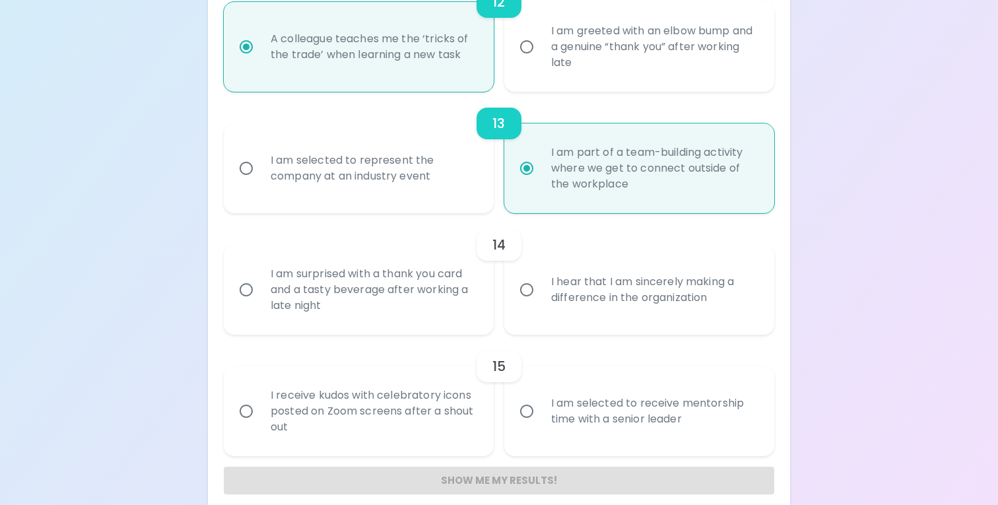
scroll to position [1618, 0]
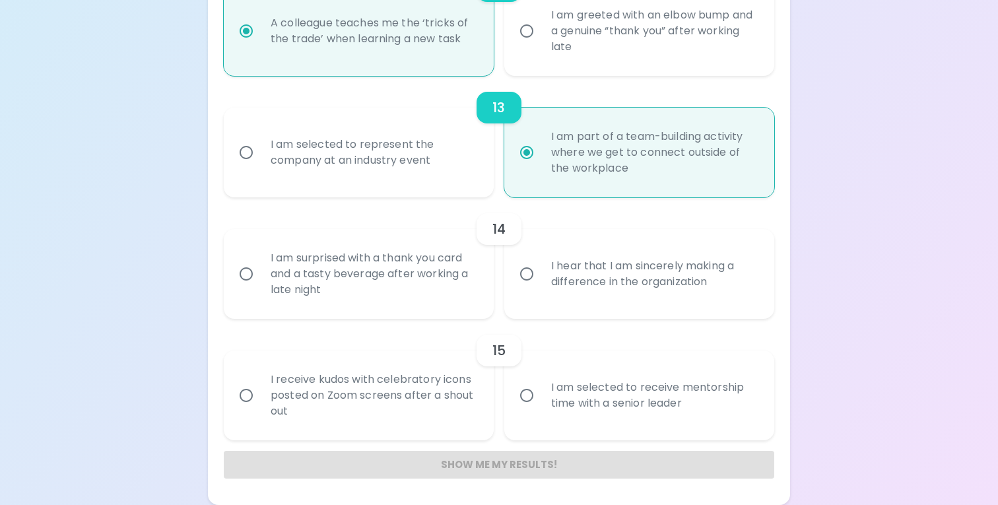
radio input "true"
click at [387, 261] on div "I am surprised with a thank you card and a tasty beverage after working a late …" at bounding box center [373, 273] width 226 height 79
click at [260, 261] on input "I am surprised with a thank you card and a tasty beverage after working a late …" at bounding box center [246, 274] width 28 height 28
radio input "false"
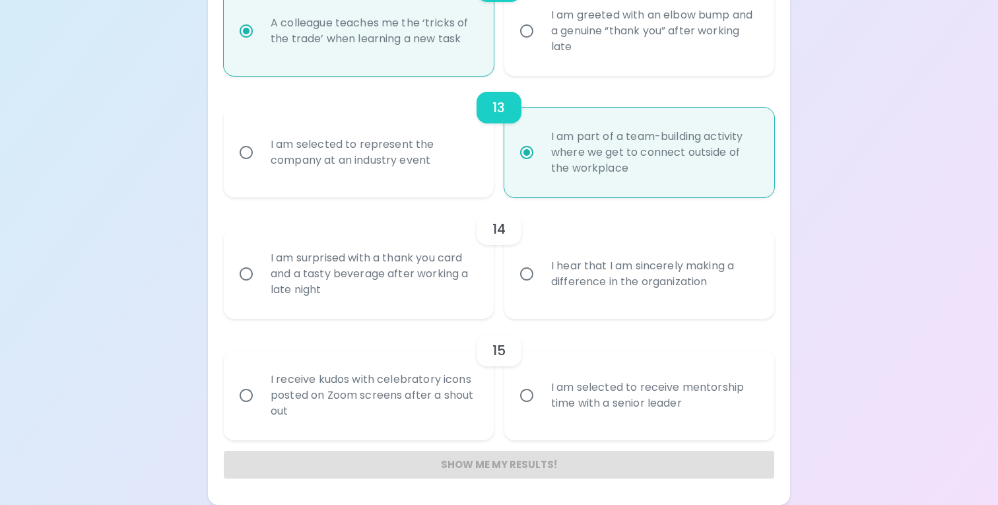
radio input "false"
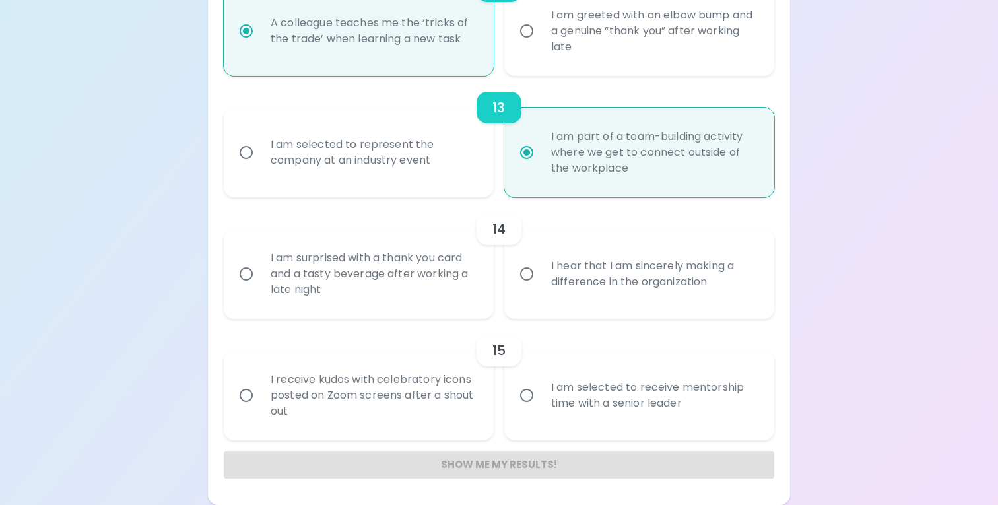
radio input "false"
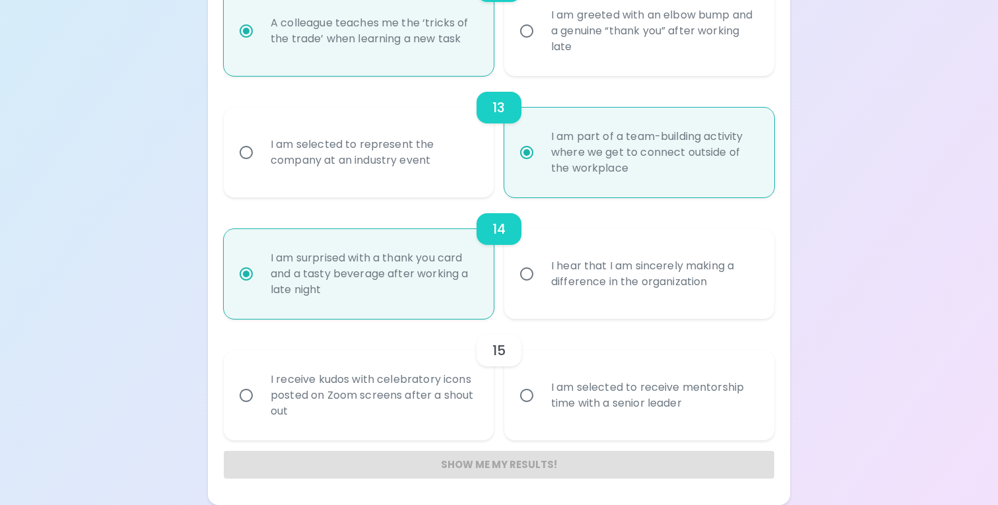
radio input "true"
click at [584, 395] on div "I am selected to receive mentorship time with a senior leader" at bounding box center [653, 395] width 226 height 63
click at [540, 395] on input "I am selected to receive mentorship time with a senior leader" at bounding box center [527, 395] width 28 height 28
radio input "false"
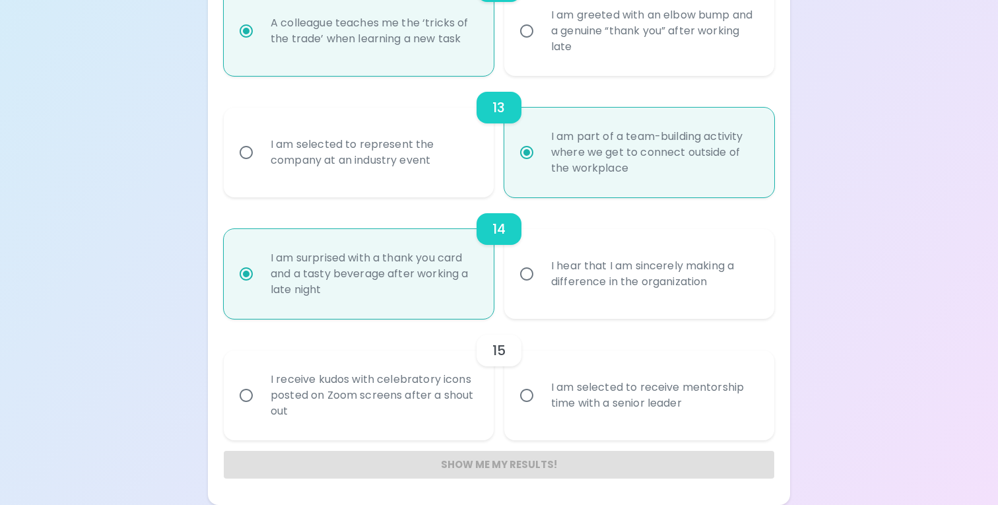
radio input "false"
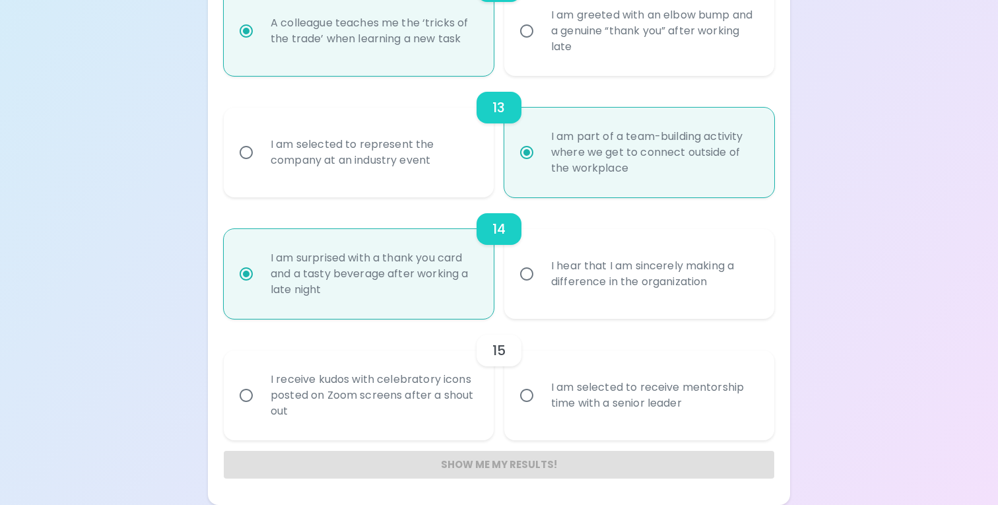
radio input "false"
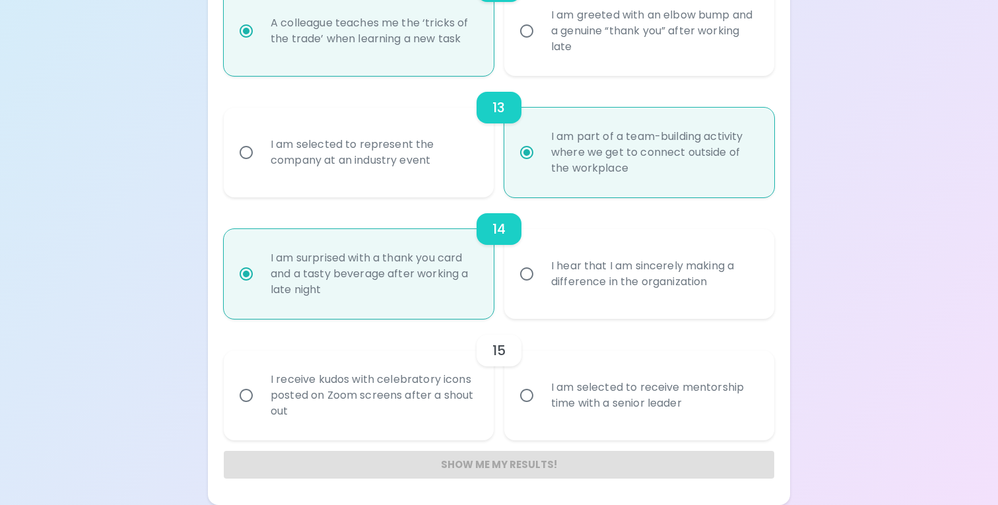
radio input "false"
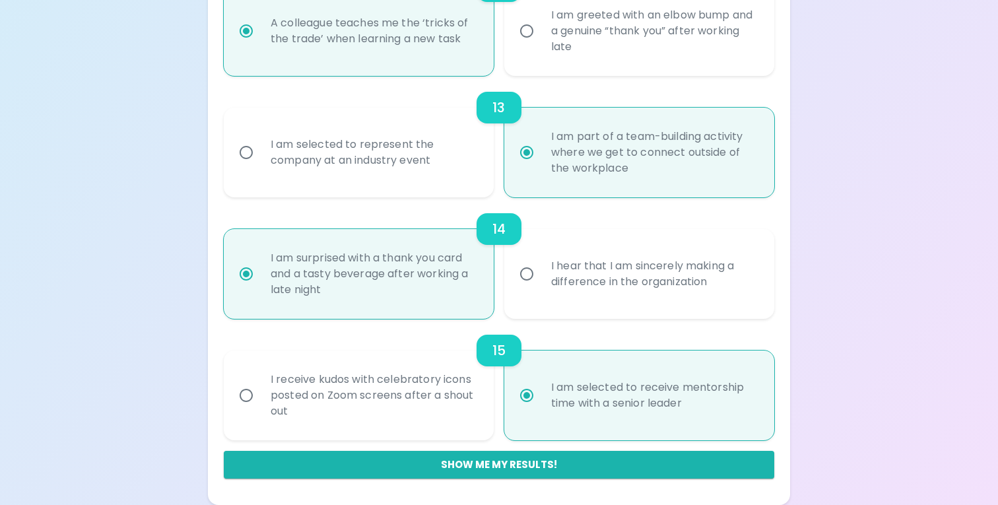
scroll to position [1607, 0]
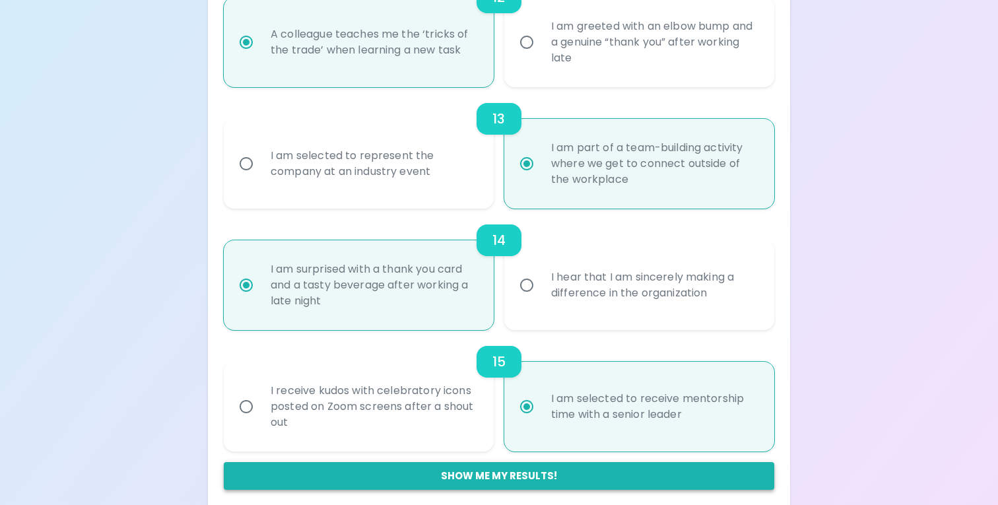
radio input "true"
click at [584, 475] on button "Show me my results!" at bounding box center [499, 476] width 550 height 28
radio input "false"
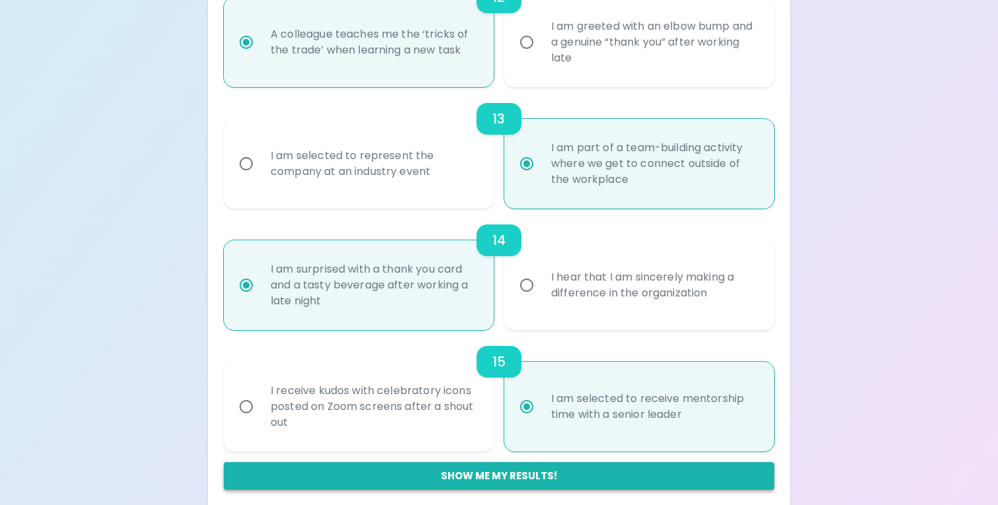
radio input "false"
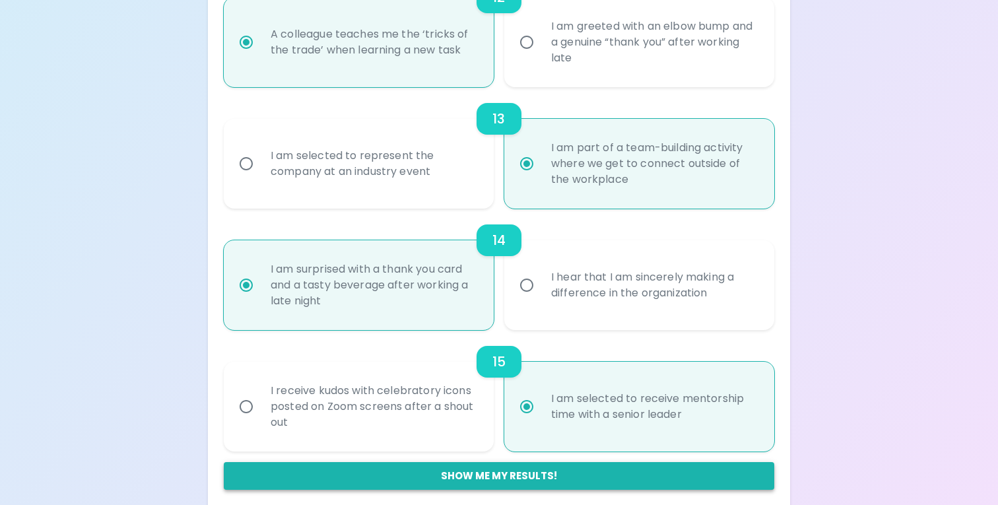
radio input "false"
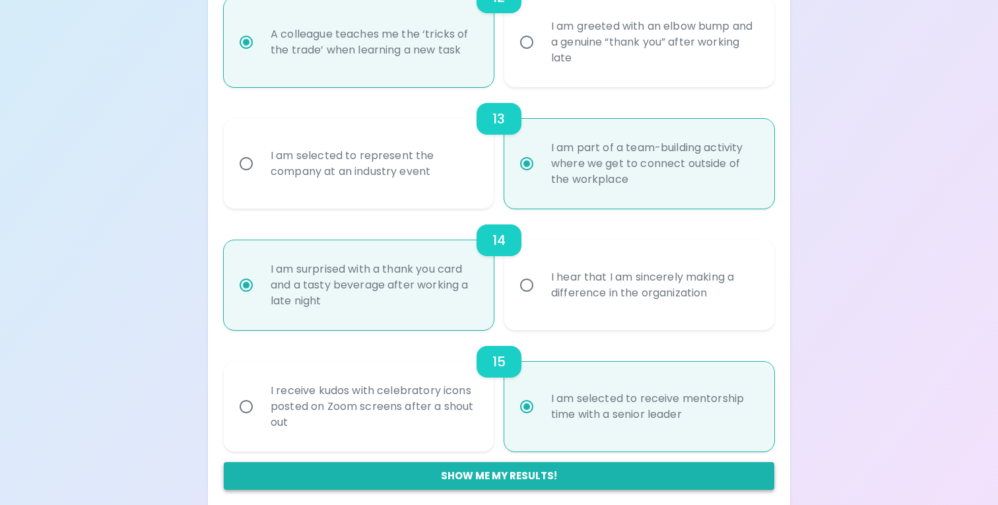
radio input "false"
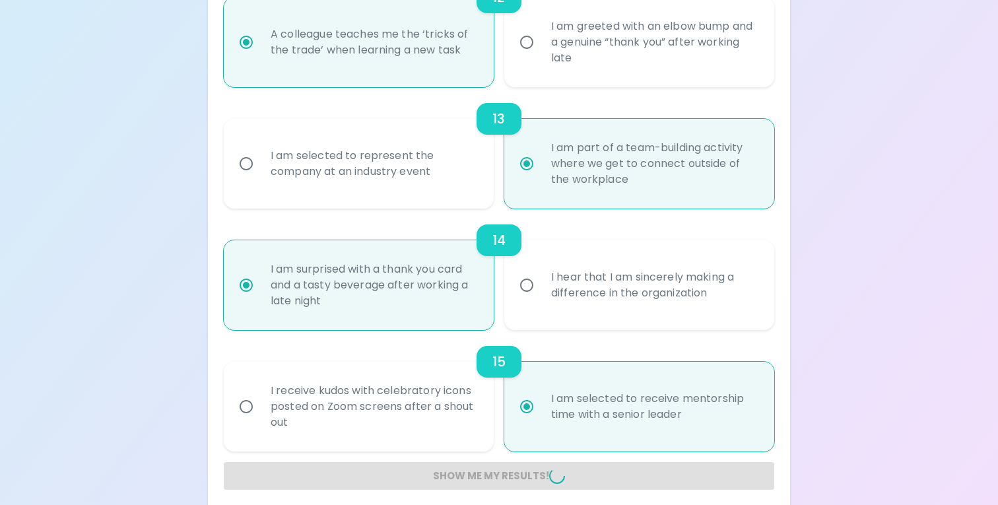
radio input "false"
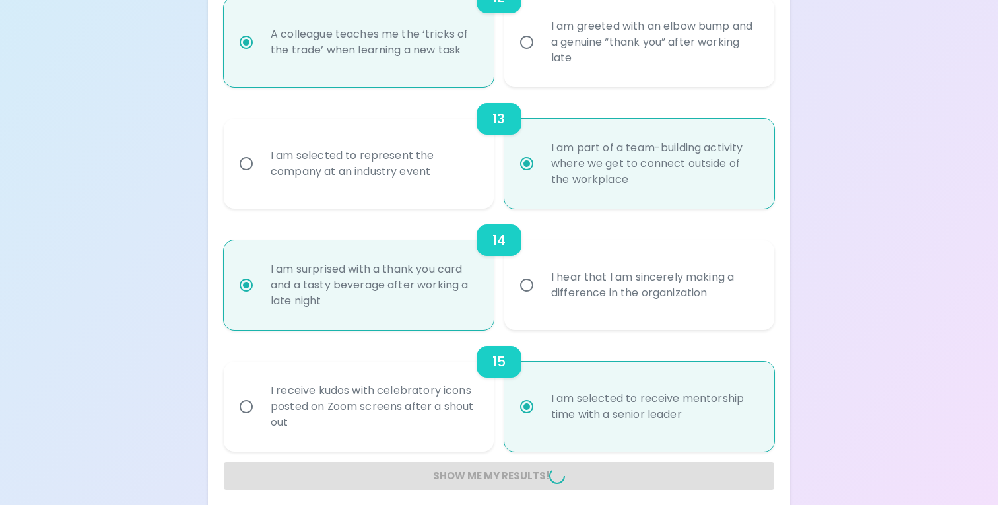
radio input "false"
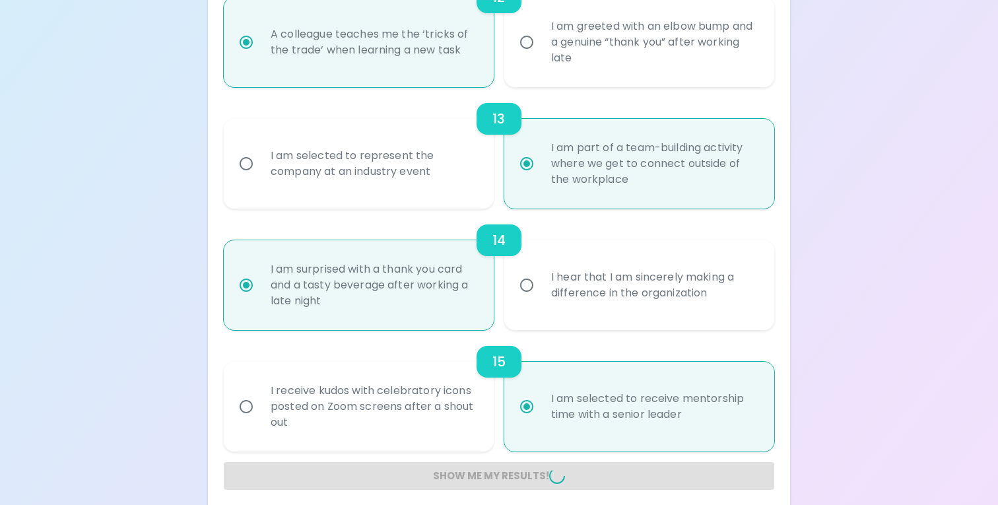
radio input "false"
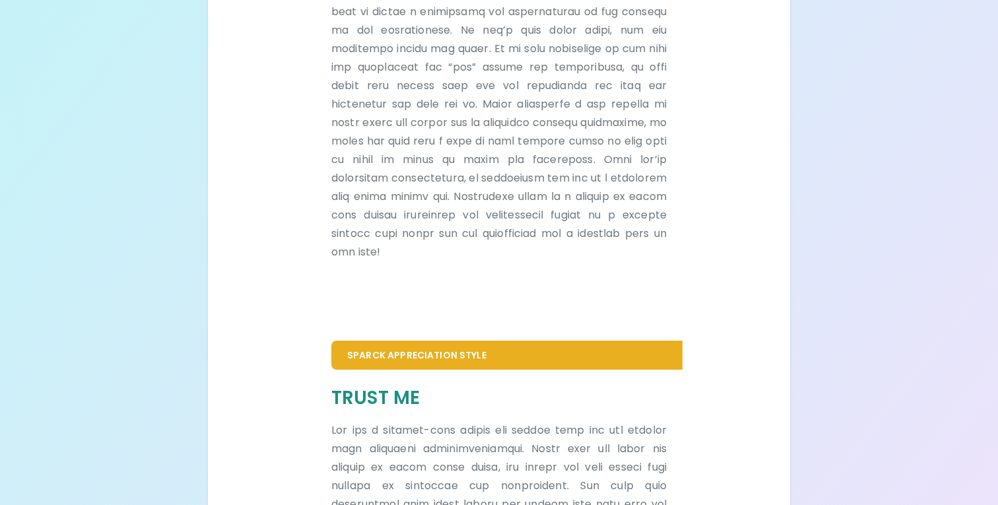
scroll to position [0, 0]
